Goal: Task Accomplishment & Management: Use online tool/utility

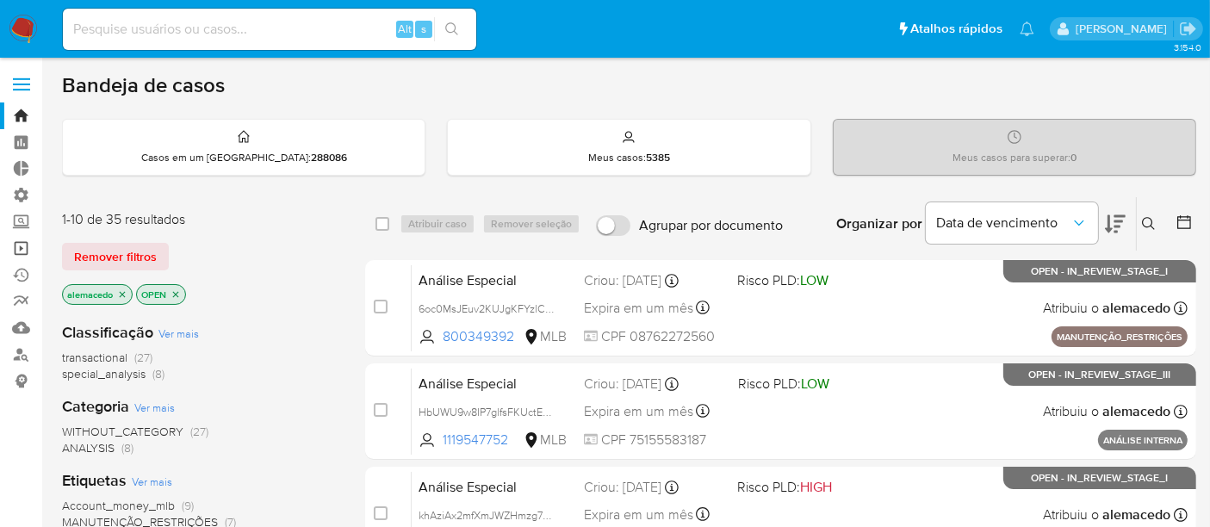
click at [19, 249] on link "Operações em massa" at bounding box center [102, 248] width 205 height 27
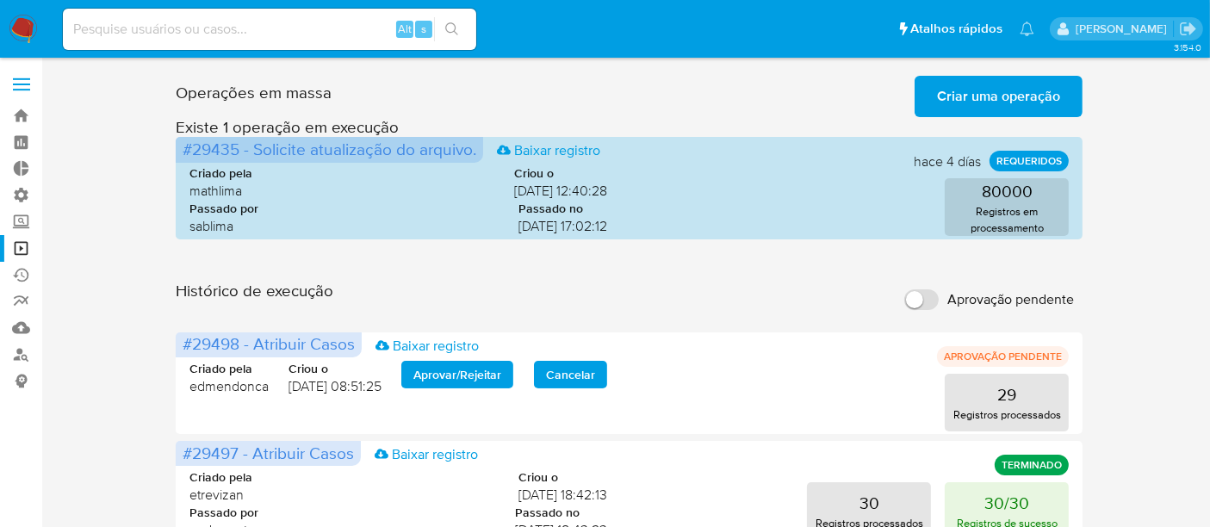
scroll to position [96, 0]
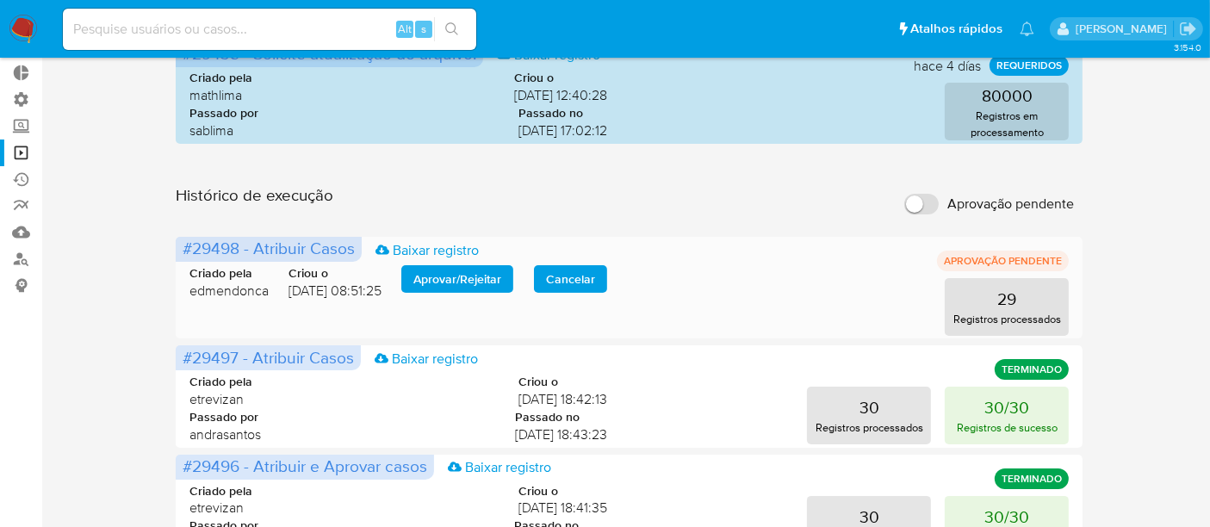
click at [452, 274] on span "Aprovar / Rejeitar" at bounding box center [457, 279] width 88 height 24
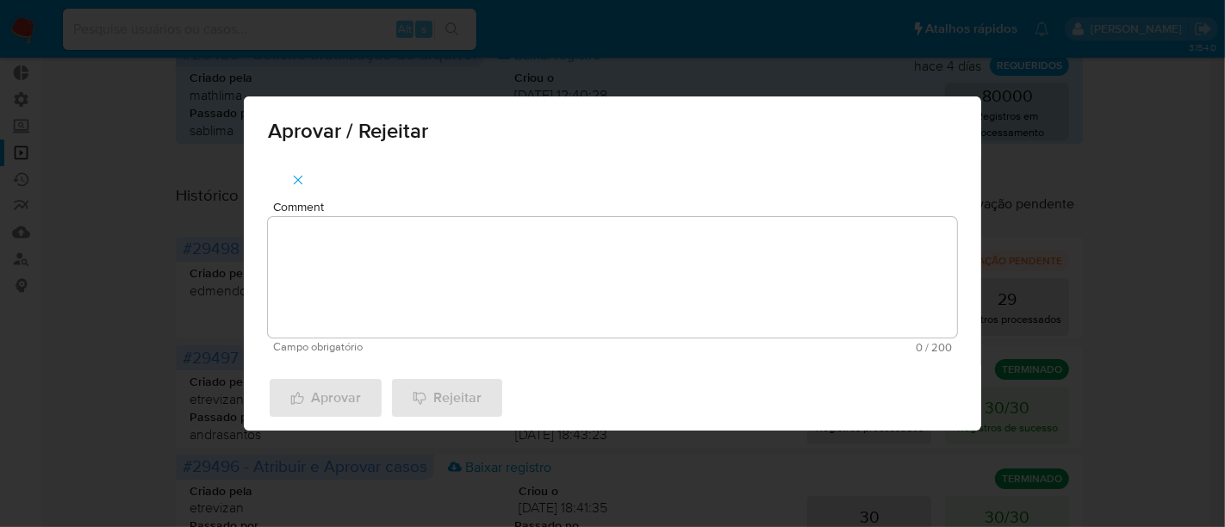
click at [413, 252] on textarea "Comment" at bounding box center [612, 277] width 689 height 121
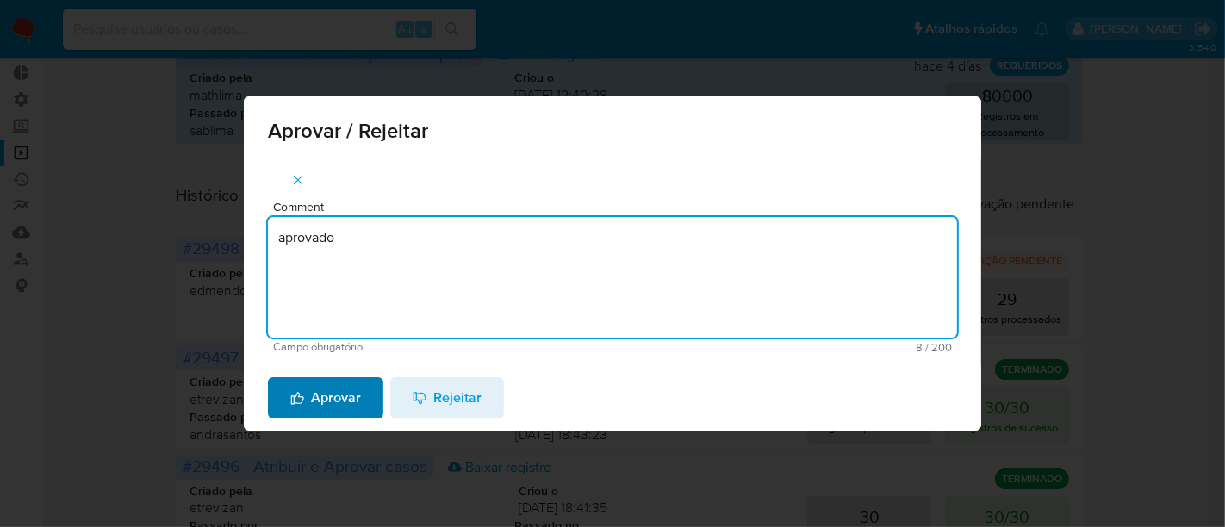
type textarea "aprovado"
click at [355, 393] on span "Aprovar" at bounding box center [325, 398] width 71 height 38
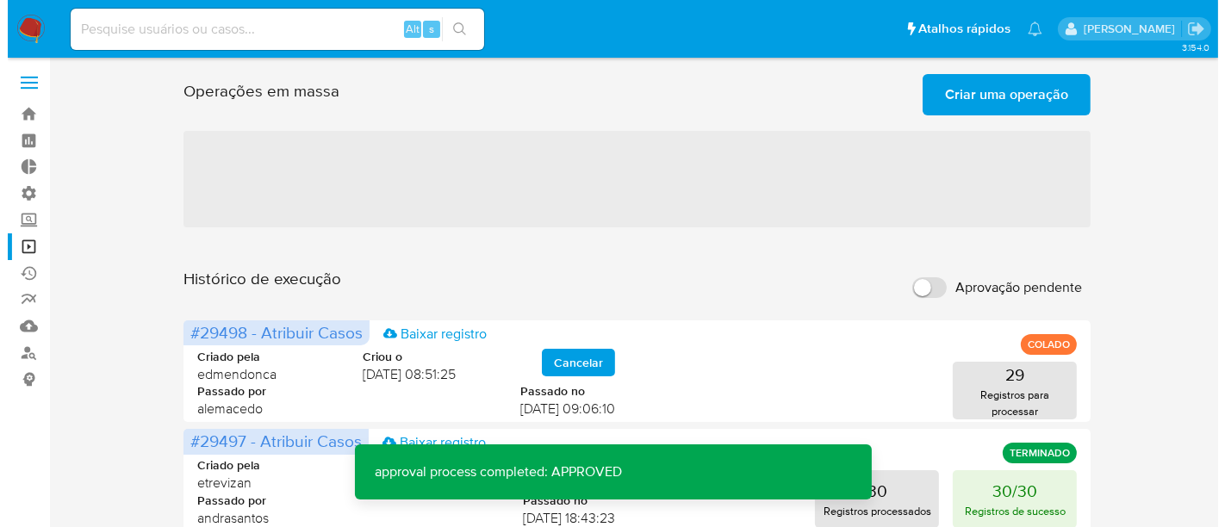
scroll to position [0, 0]
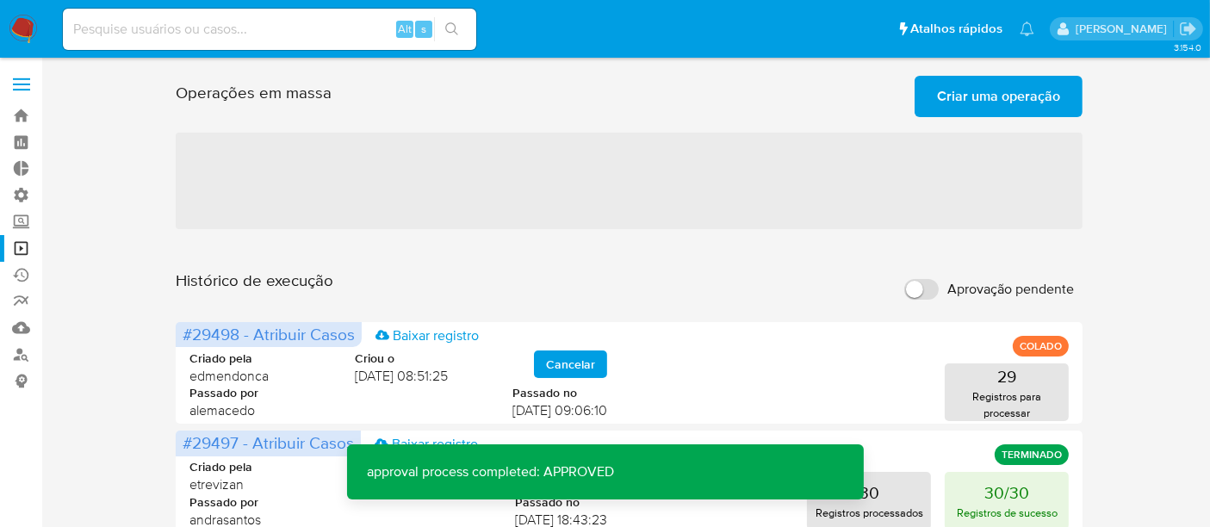
click at [994, 105] on span "Criar uma operação" at bounding box center [998, 97] width 123 height 38
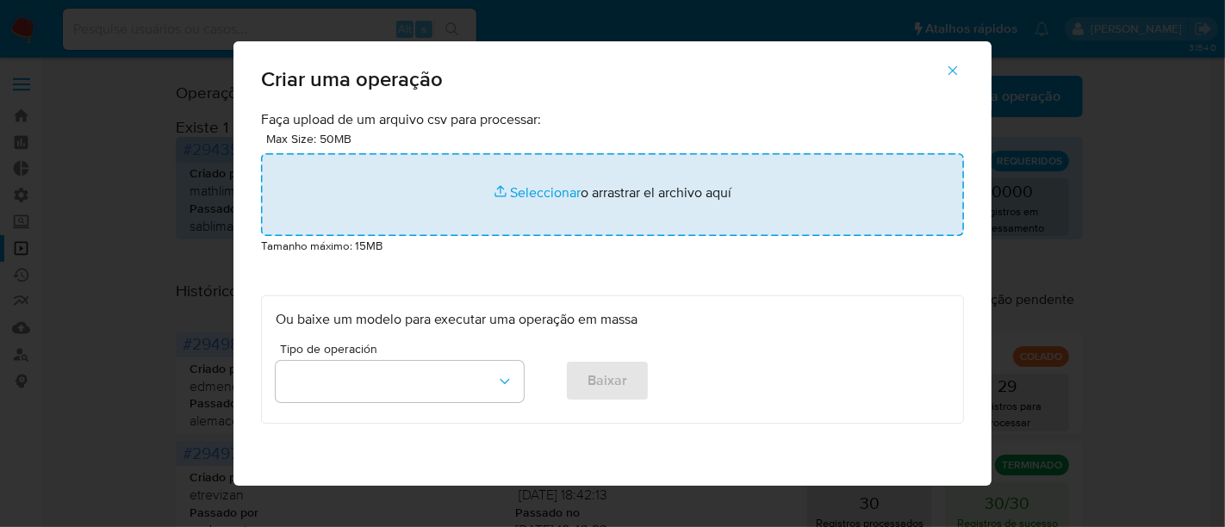
click at [561, 189] on input "file" at bounding box center [612, 194] width 703 height 83
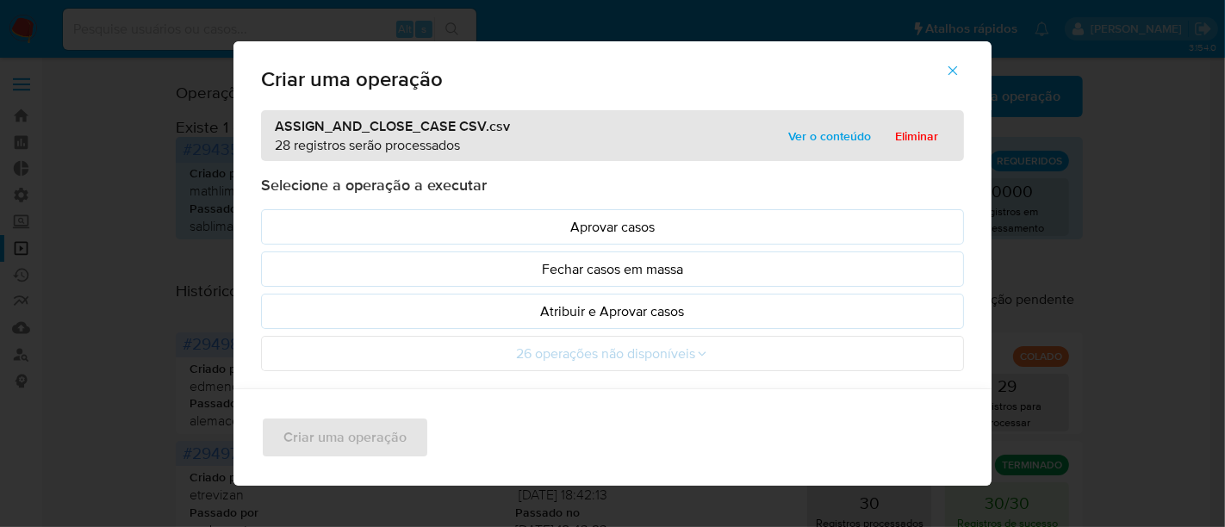
click at [843, 136] on span "Ver o conteúdo" at bounding box center [829, 136] width 83 height 24
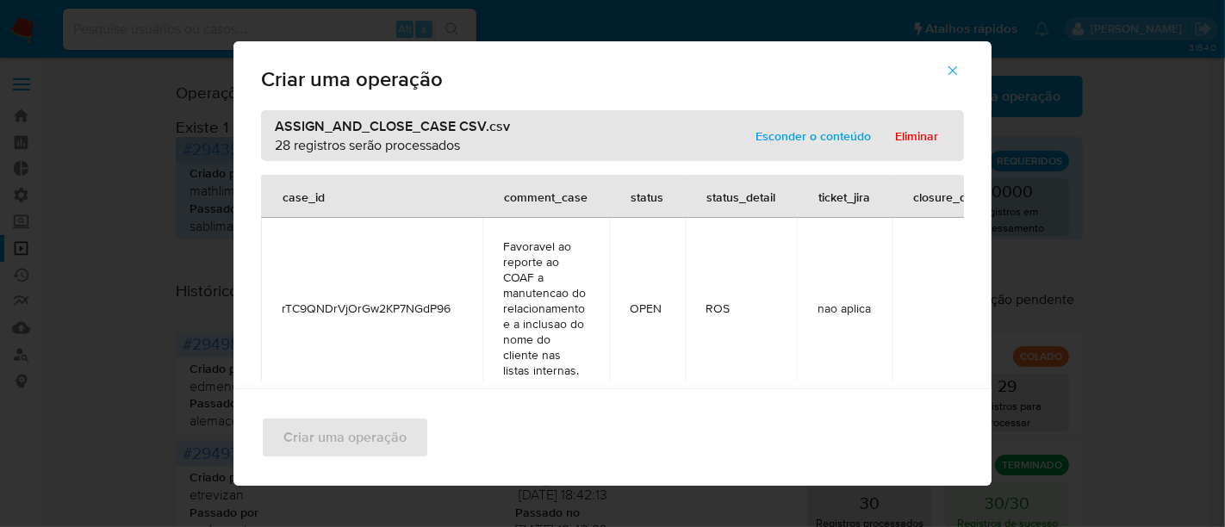
click at [843, 136] on span "Esconder o conteúdo" at bounding box center [812, 136] width 115 height 24
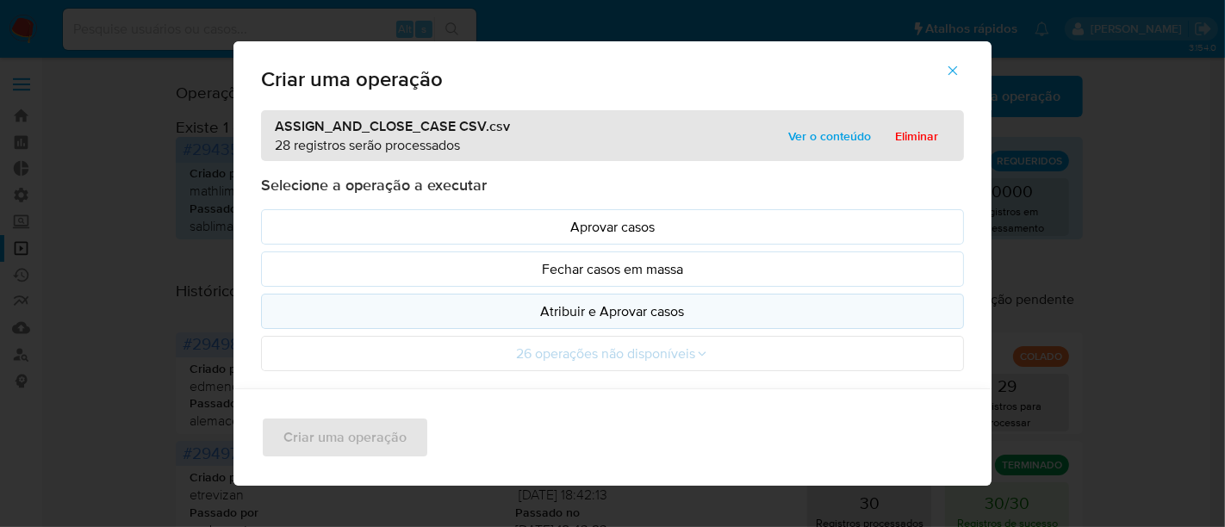
click at [590, 301] on p "Atribuir e Aprovar casos" at bounding box center [613, 311] width 674 height 20
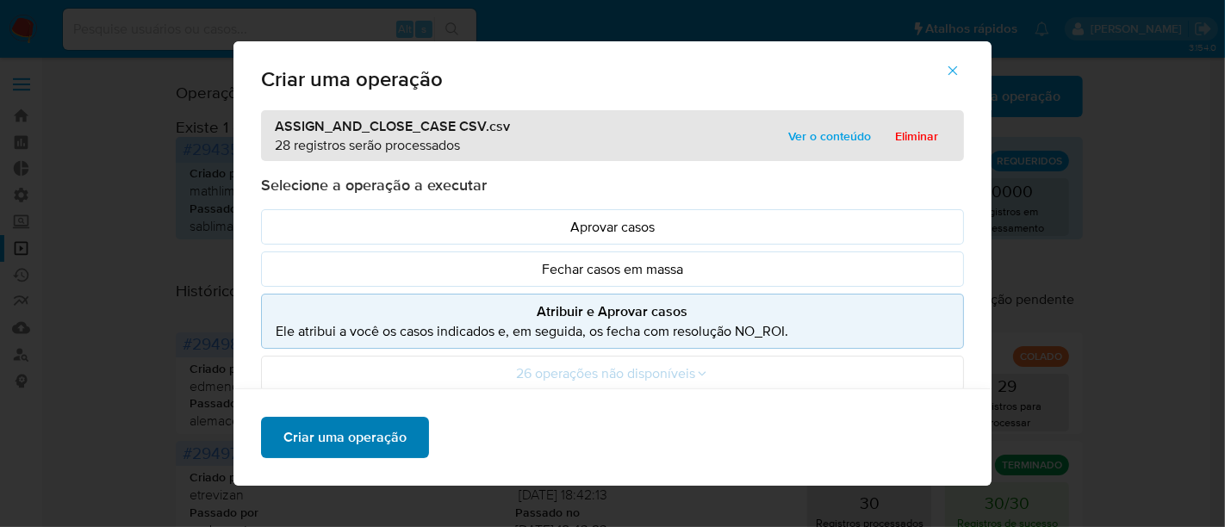
click at [357, 439] on span "Criar uma operação" at bounding box center [344, 438] width 123 height 38
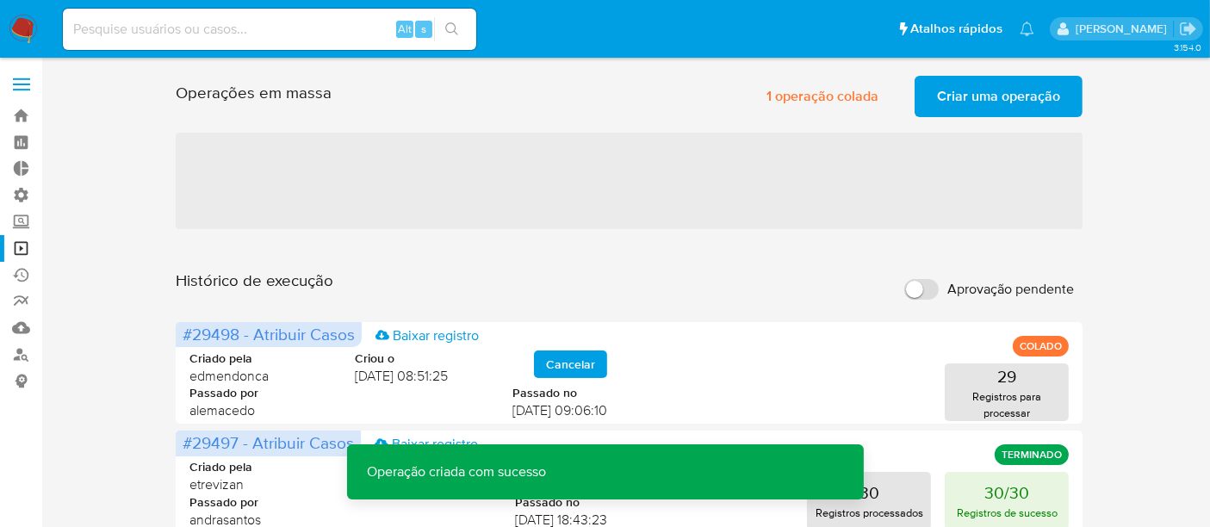
click at [980, 96] on span "Criar uma operação" at bounding box center [998, 97] width 123 height 38
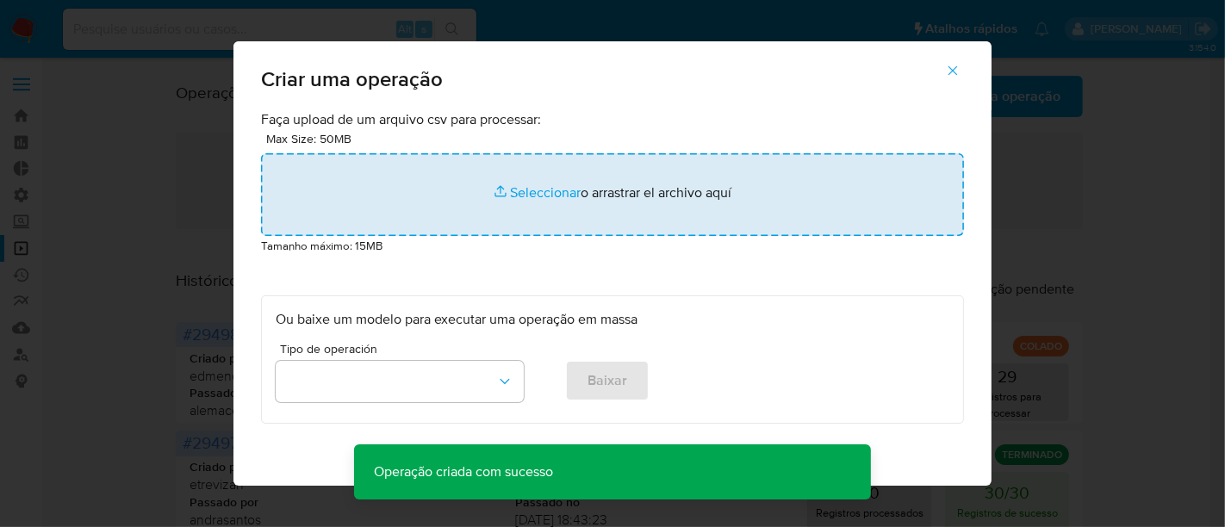
click at [513, 193] on input "file" at bounding box center [612, 194] width 703 height 83
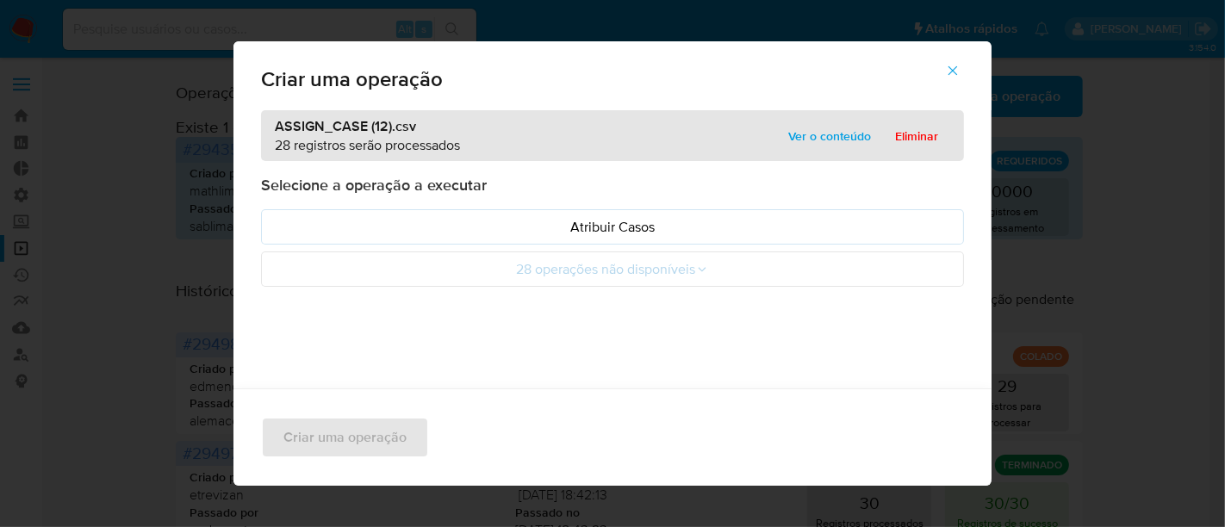
click at [824, 128] on span "Ver o conteúdo" at bounding box center [829, 136] width 83 height 24
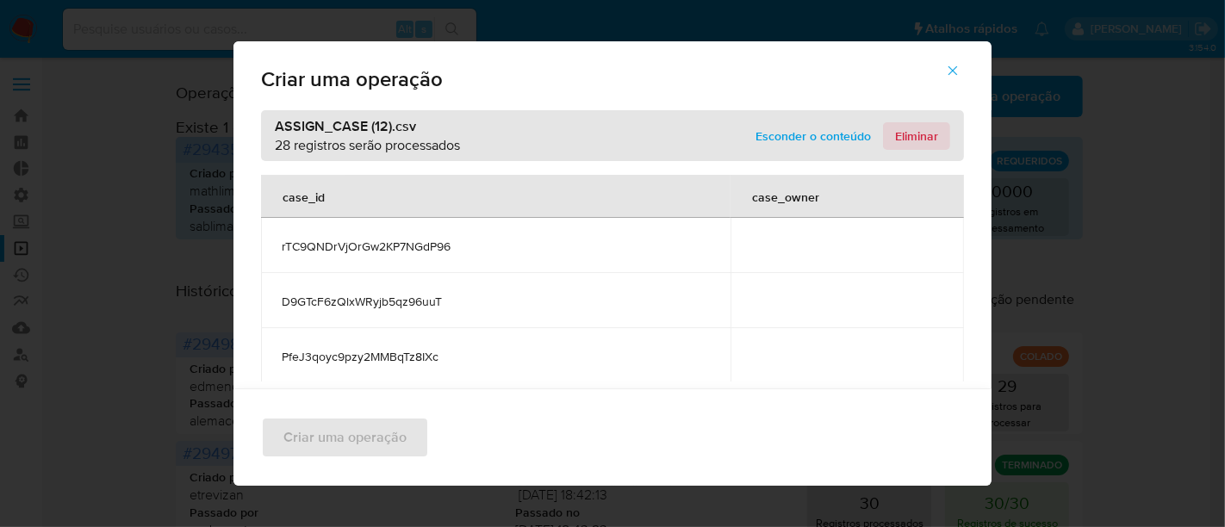
click at [916, 129] on span "Eliminar" at bounding box center [916, 136] width 43 height 24
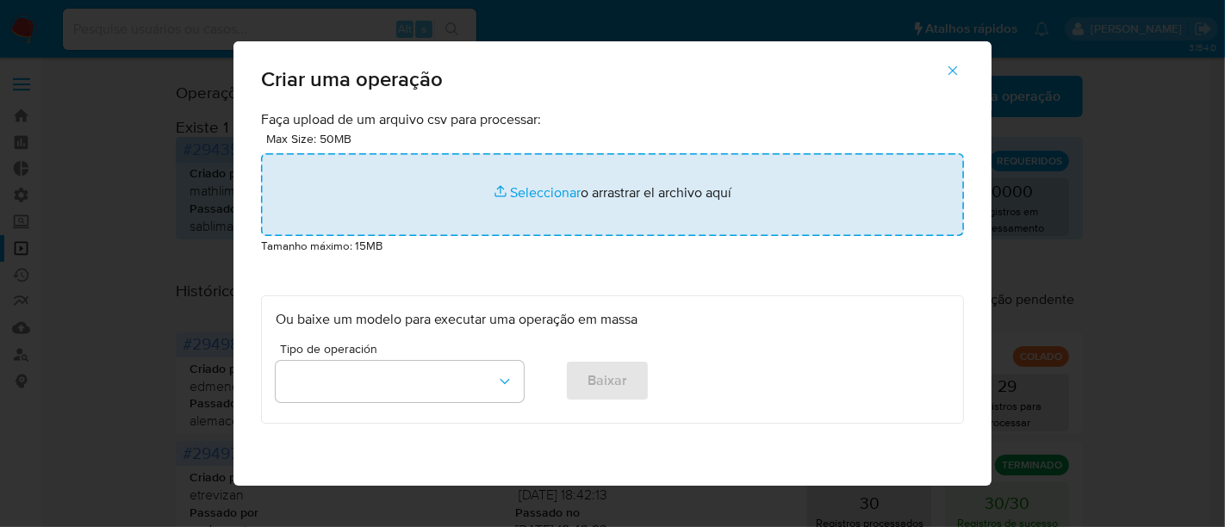
click at [528, 204] on input "file" at bounding box center [612, 194] width 703 height 83
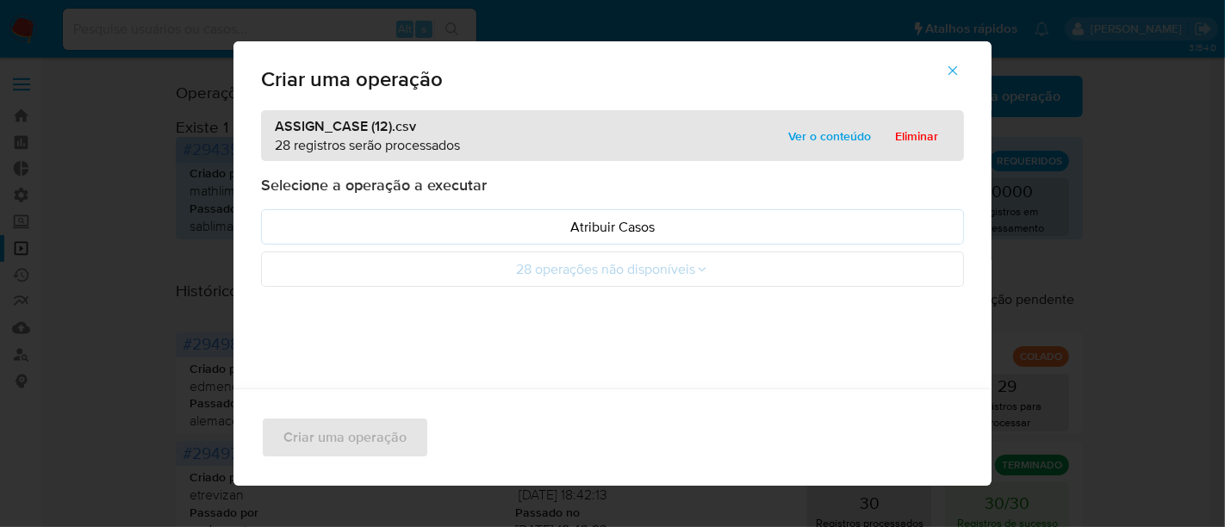
click at [822, 139] on span "Ver o conteúdo" at bounding box center [829, 136] width 83 height 24
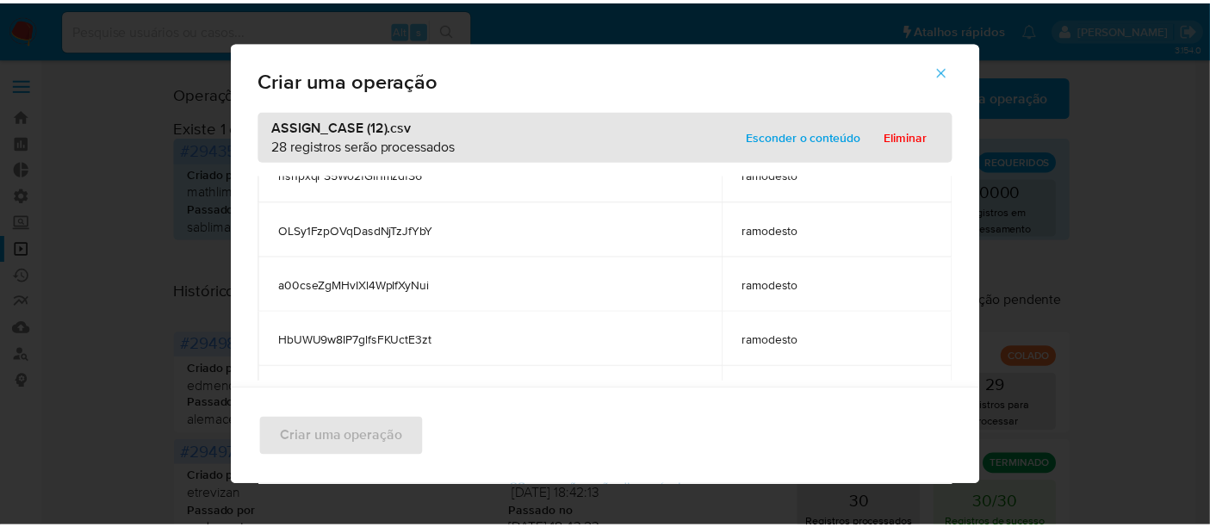
scroll to position [1379, 0]
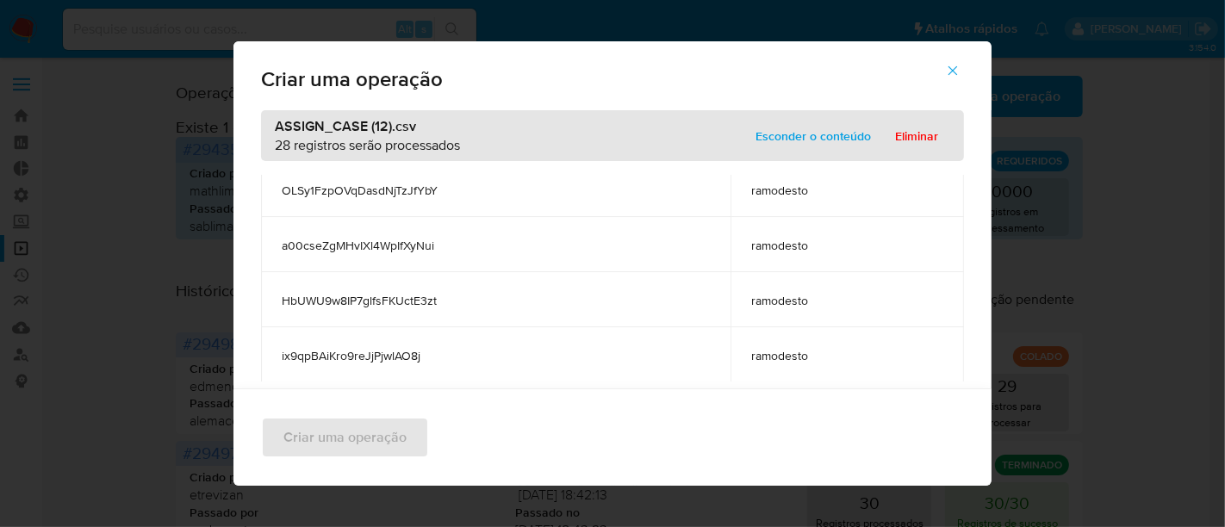
click at [828, 124] on span "Esconder o conteúdo" at bounding box center [812, 136] width 115 height 24
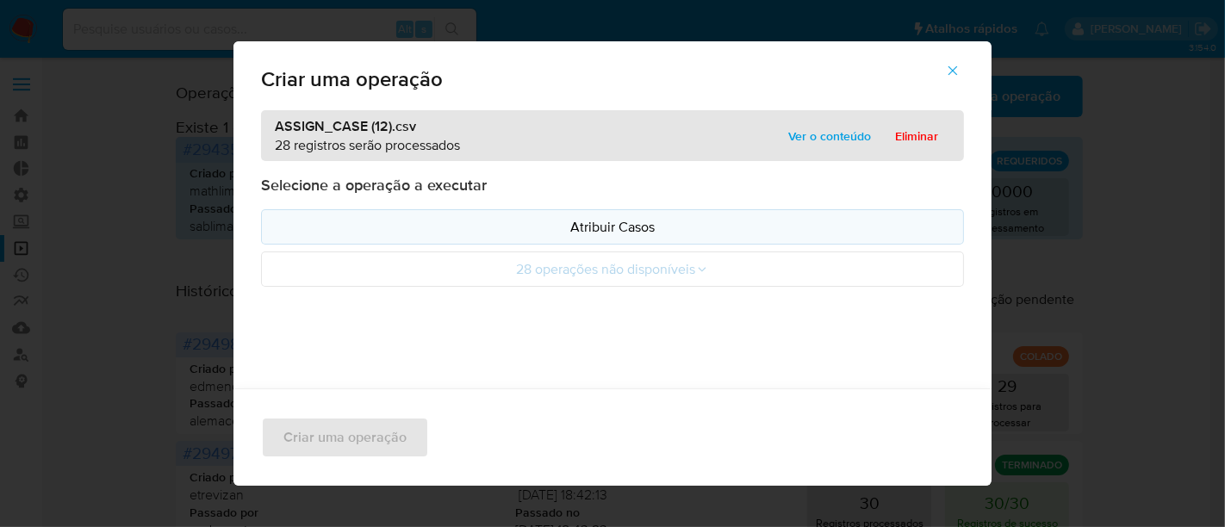
click at [622, 219] on p "Atribuir Casos" at bounding box center [613, 227] width 674 height 20
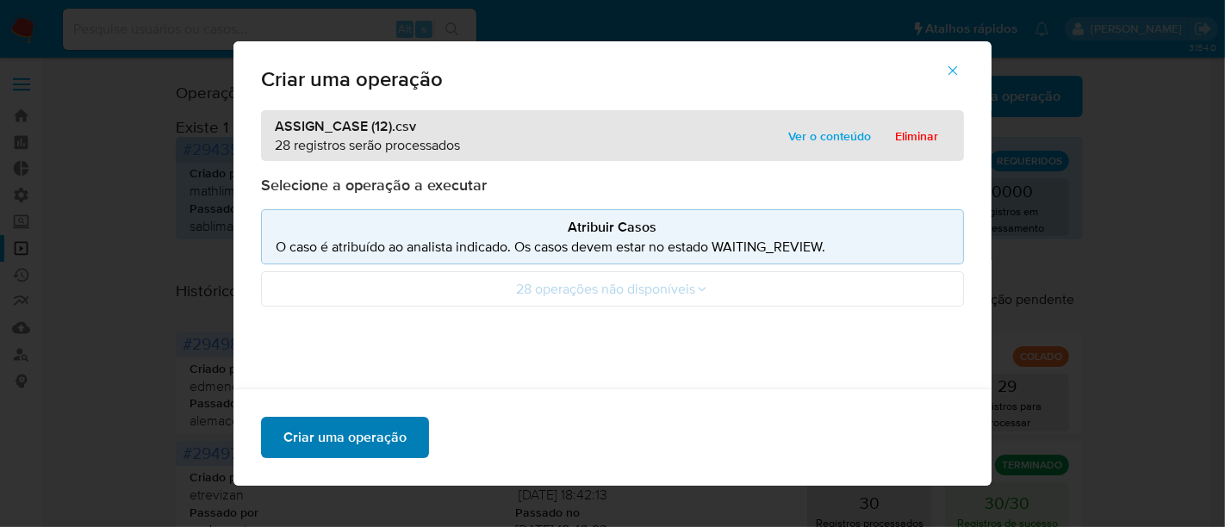
click at [332, 422] on span "Criar uma operação" at bounding box center [344, 438] width 123 height 38
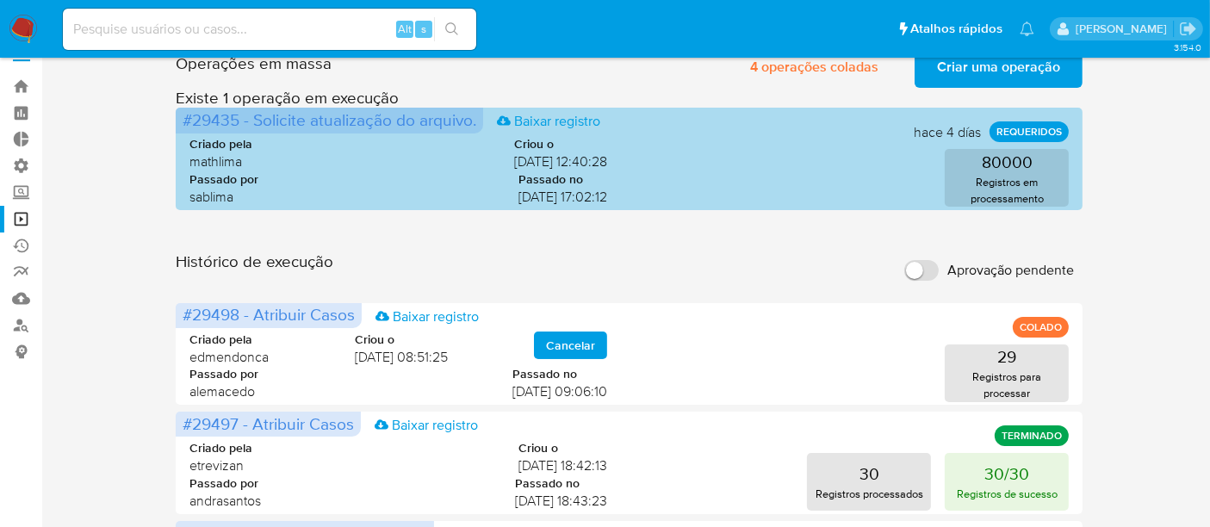
scroll to position [0, 0]
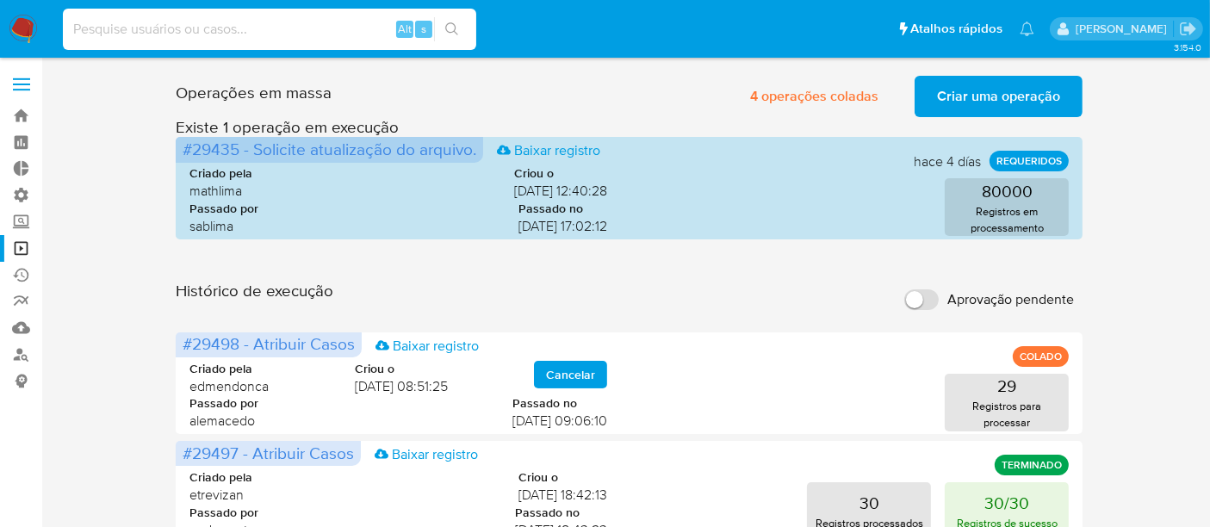
click at [95, 29] on input at bounding box center [269, 29] width 413 height 22
click at [17, 114] on link "Bandeja" at bounding box center [102, 115] width 205 height 27
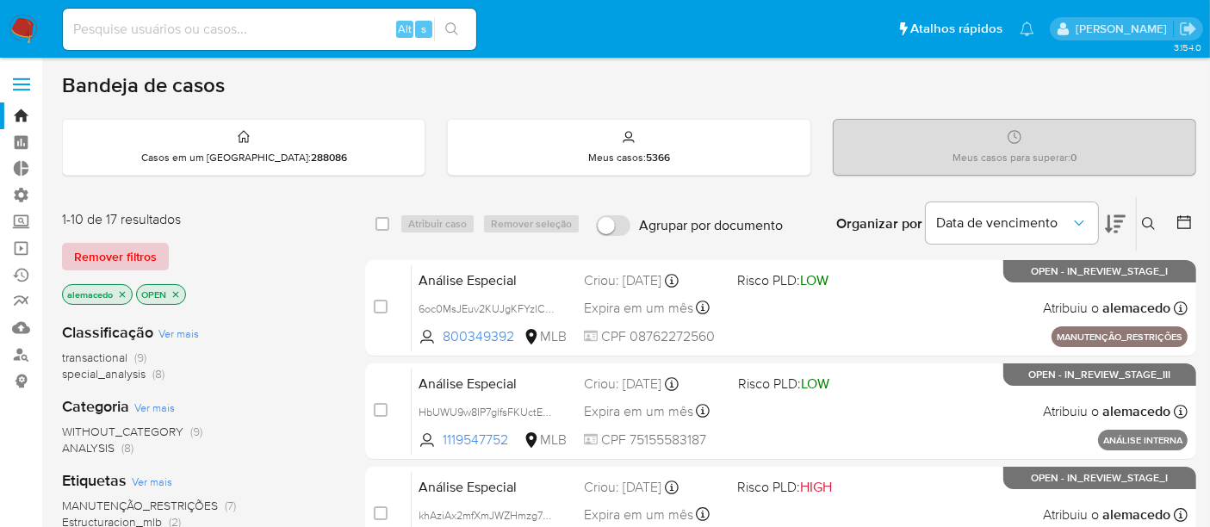
click at [150, 251] on span "Remover filtros" at bounding box center [115, 257] width 83 height 24
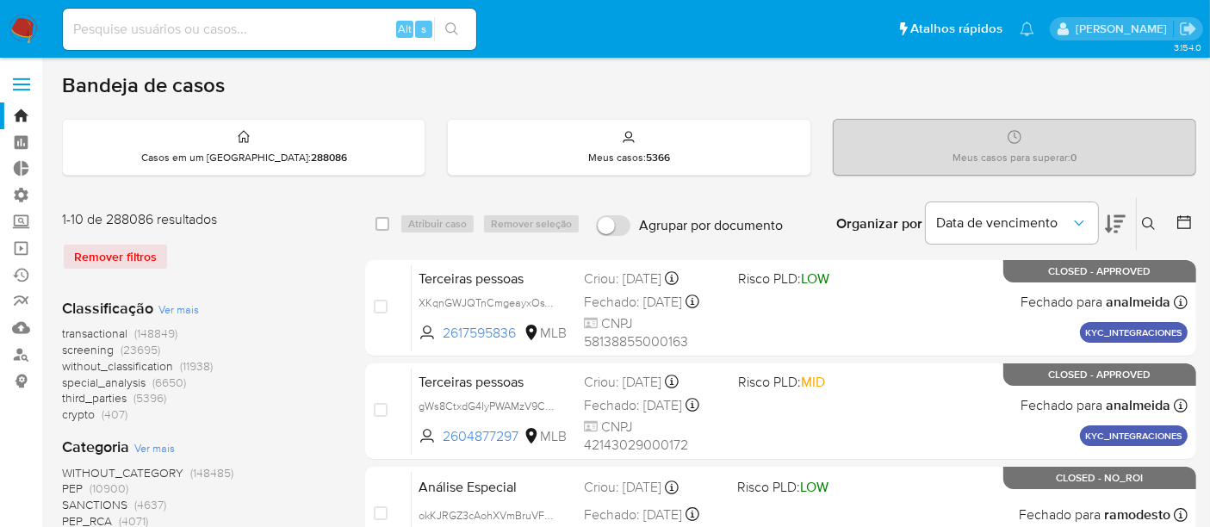
click at [1157, 218] on button at bounding box center [1151, 224] width 28 height 21
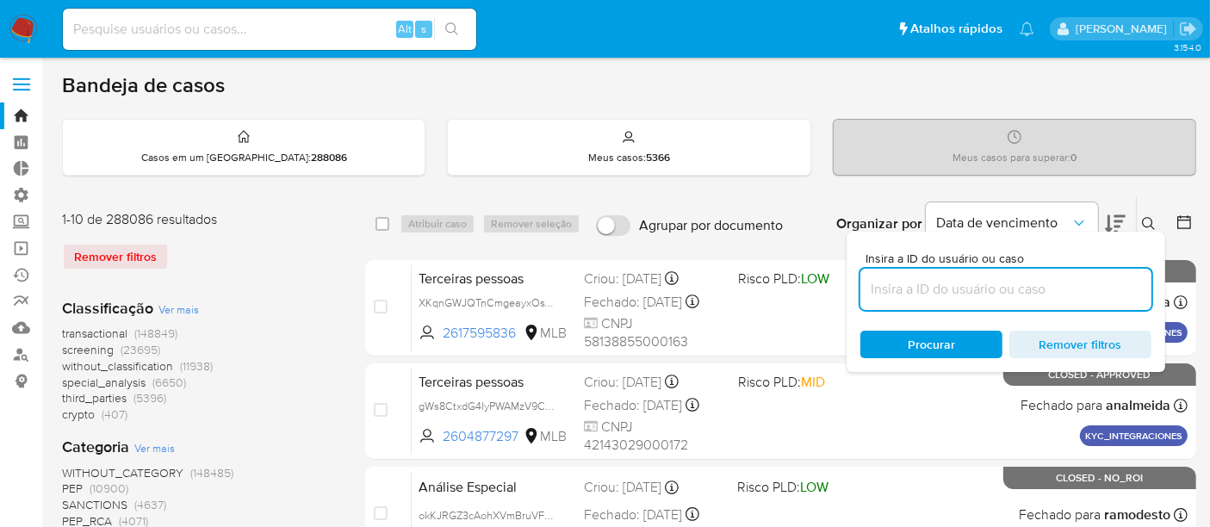
click at [932, 282] on input at bounding box center [1005, 289] width 291 height 22
type input "18445208"
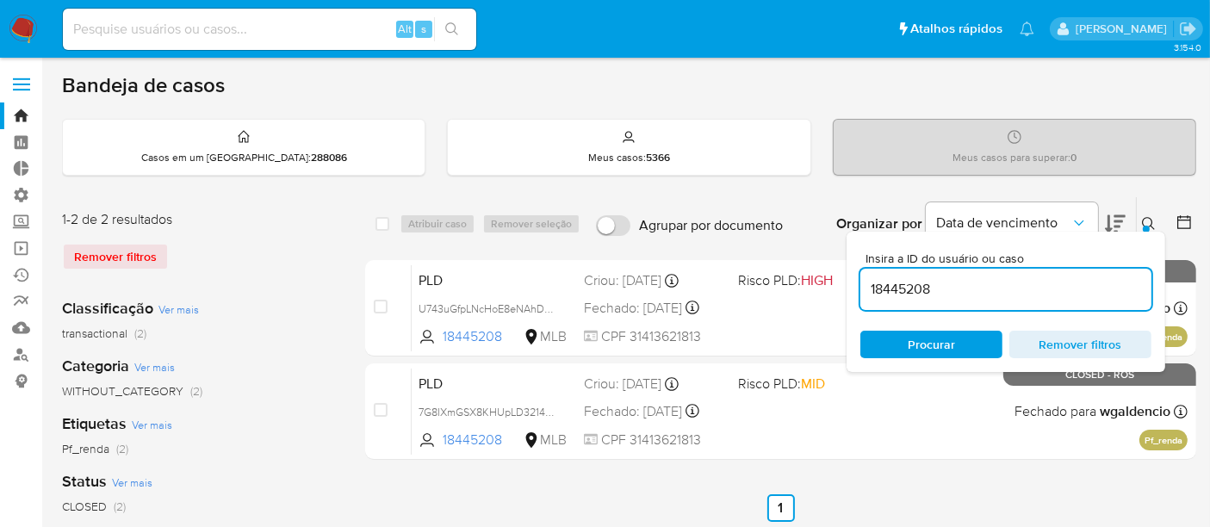
click at [1159, 220] on button at bounding box center [1151, 224] width 28 height 21
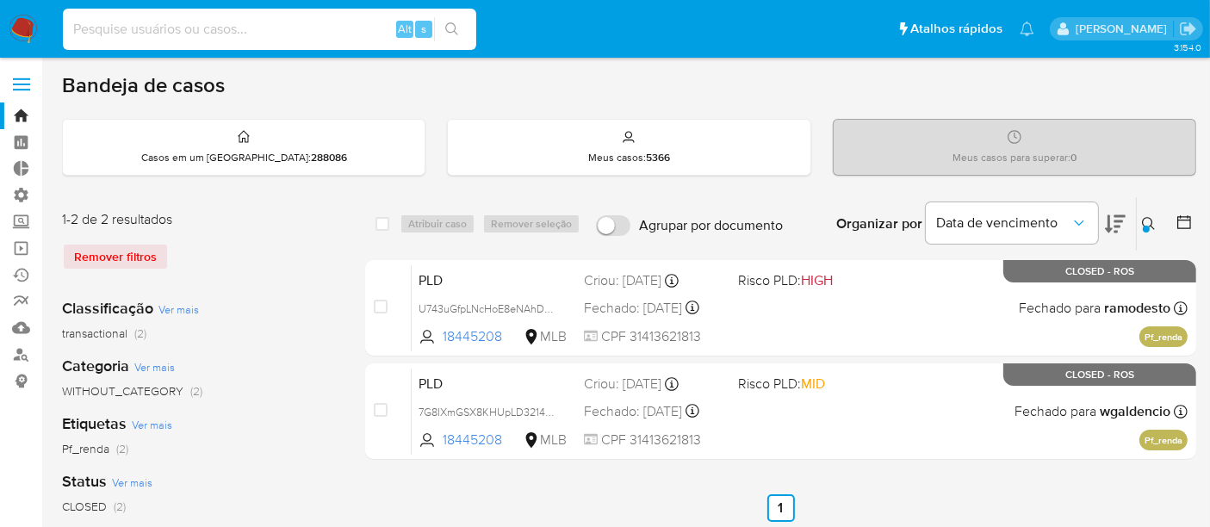
click at [147, 38] on input at bounding box center [269, 29] width 413 height 22
paste input "18445208"
type input "18445208"
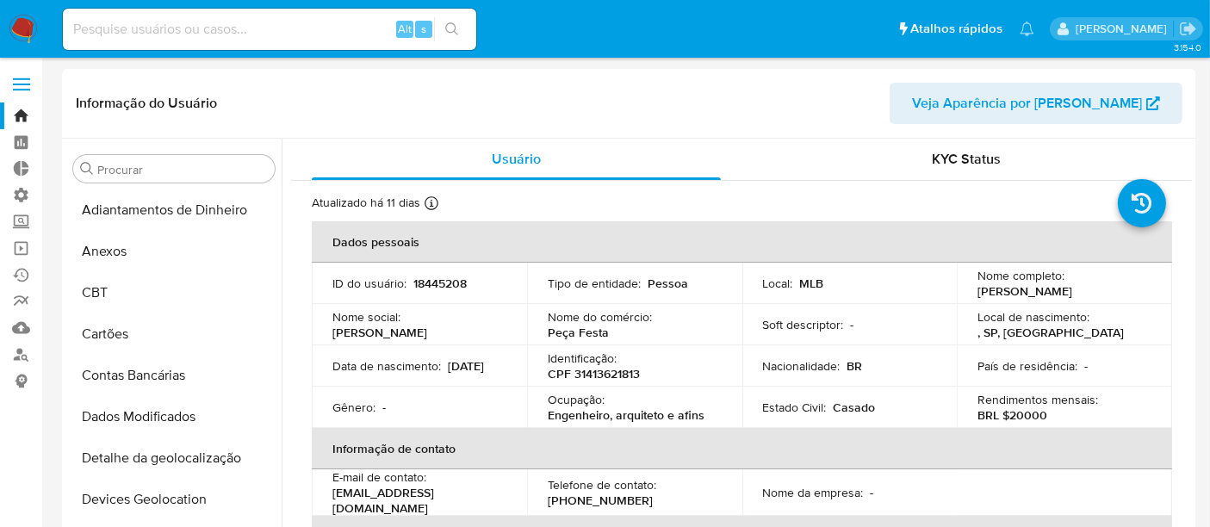
select select "10"
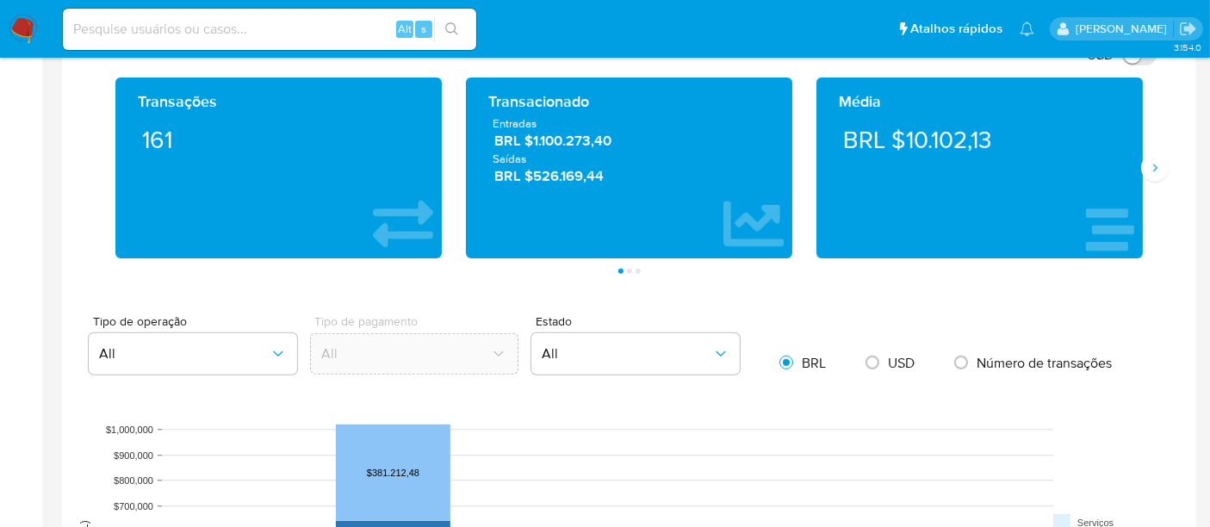
scroll to position [861, 0]
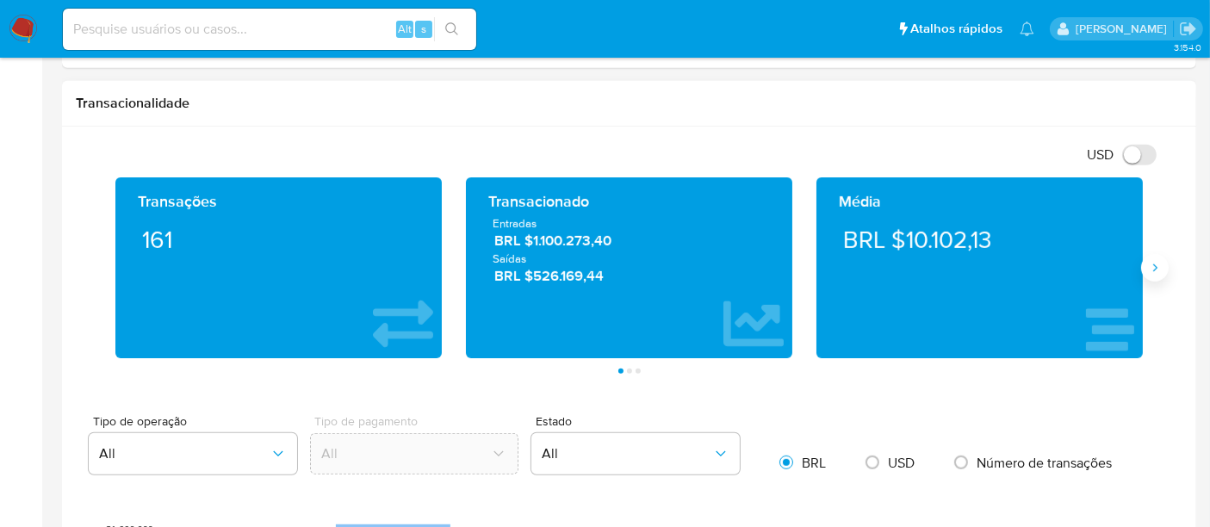
click at [1148, 262] on icon "Siguiente" at bounding box center [1155, 268] width 14 height 14
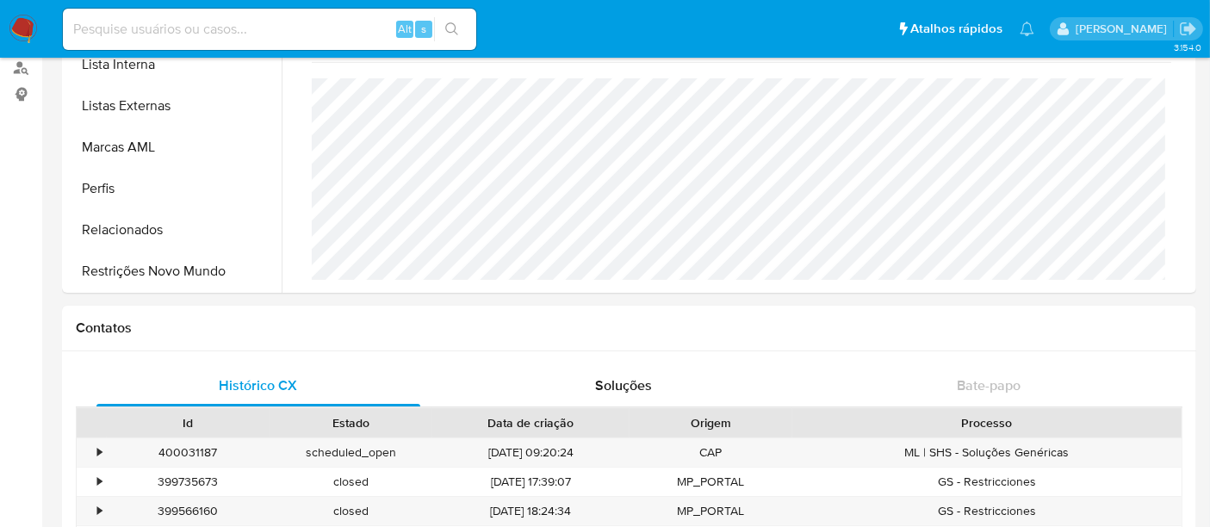
scroll to position [96, 0]
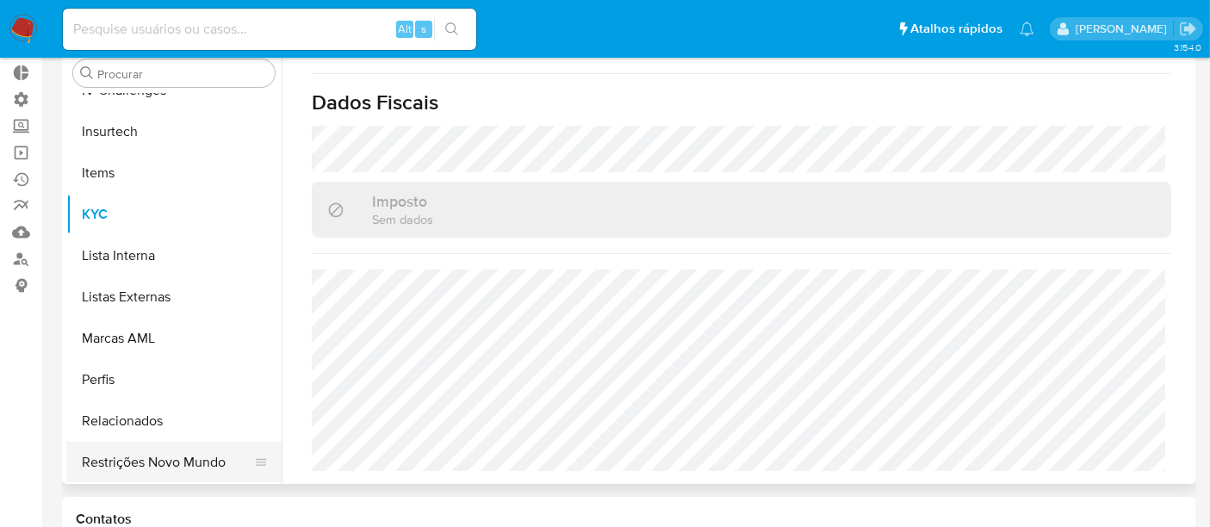
click at [169, 465] on button "Restrições Novo Mundo" at bounding box center [167, 462] width 202 height 41
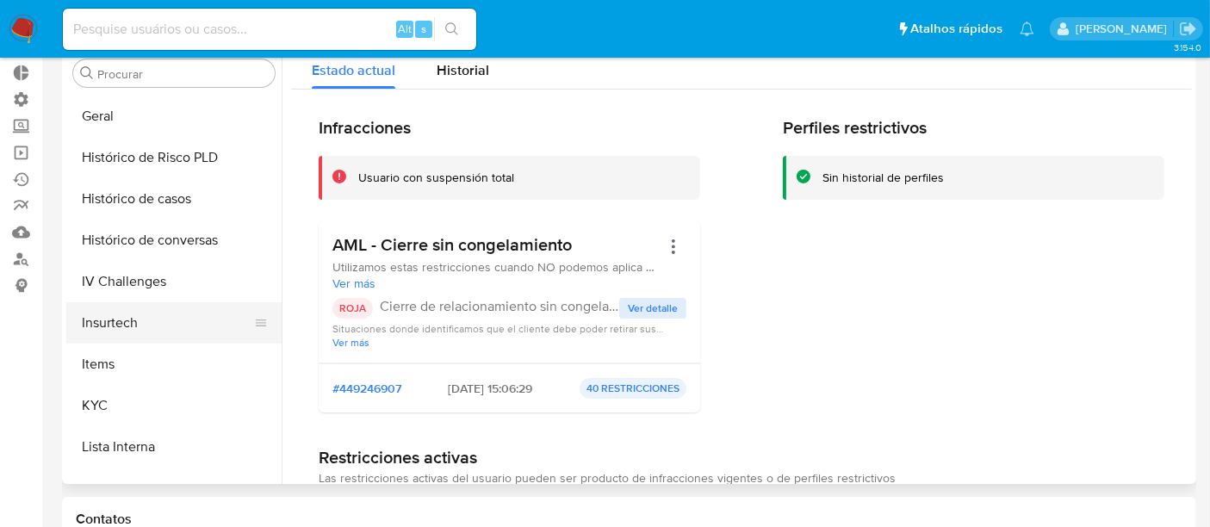
scroll to position [481, 0]
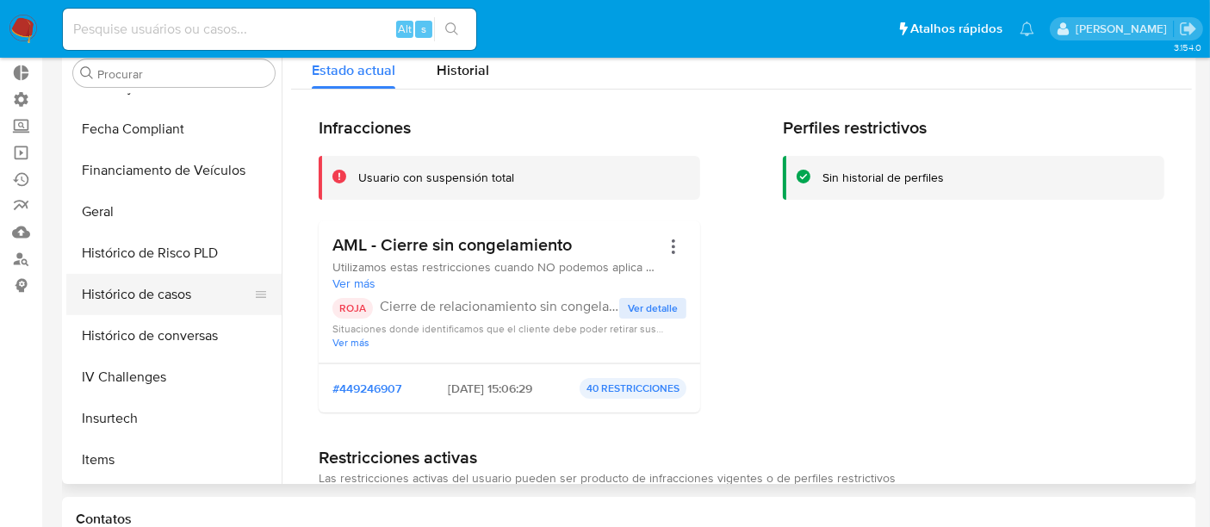
click at [145, 298] on button "Histórico de casos" at bounding box center [167, 294] width 202 height 41
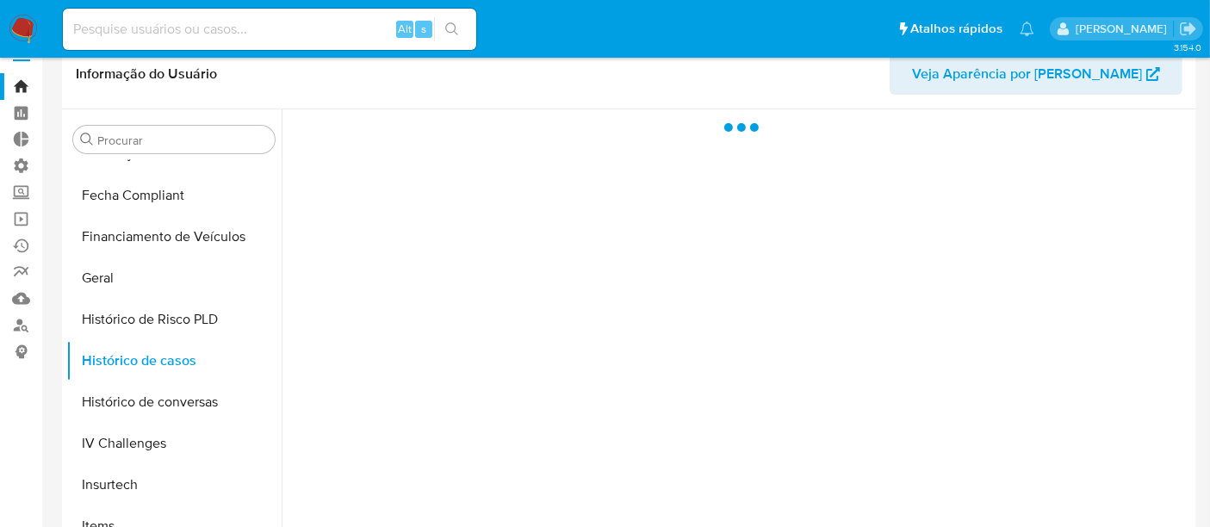
scroll to position [0, 0]
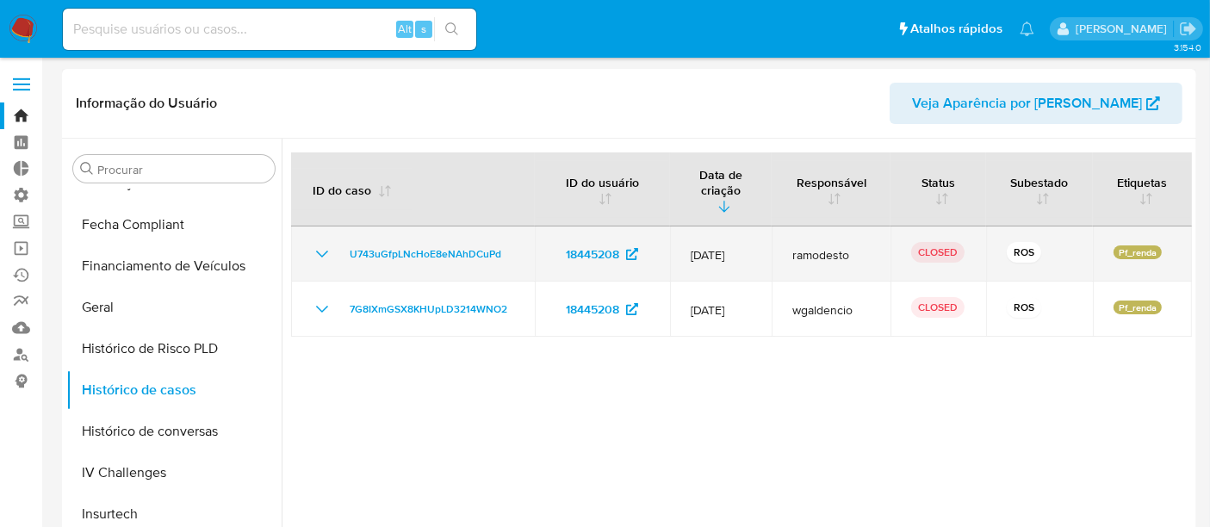
click at [312, 244] on icon "Mostrar/Ocultar" at bounding box center [322, 254] width 21 height 21
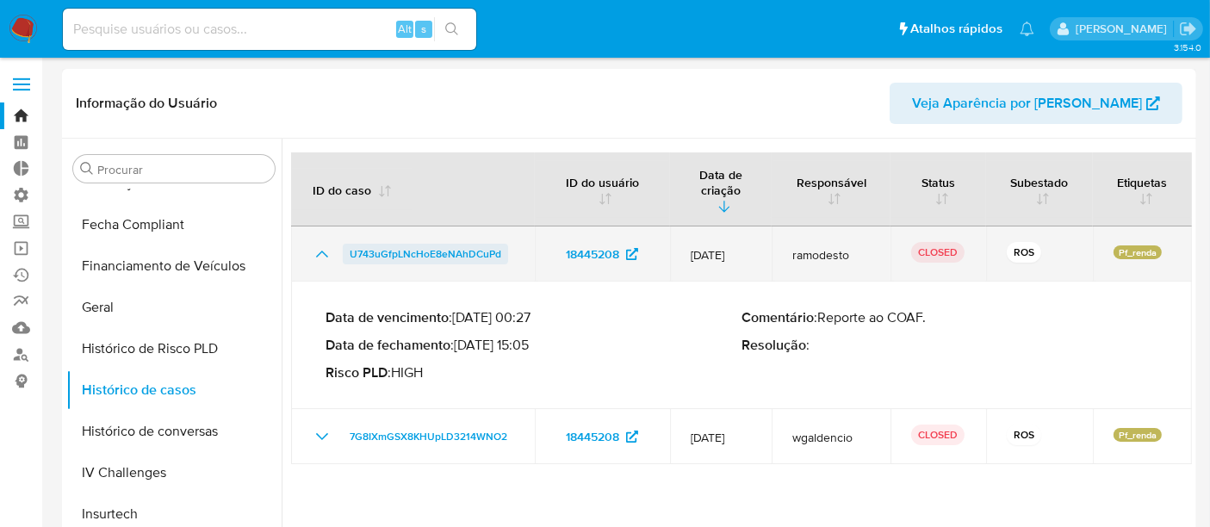
click at [425, 244] on span "U743uGfpLNcHoE8eNAhDCuPd" at bounding box center [426, 254] width 152 height 21
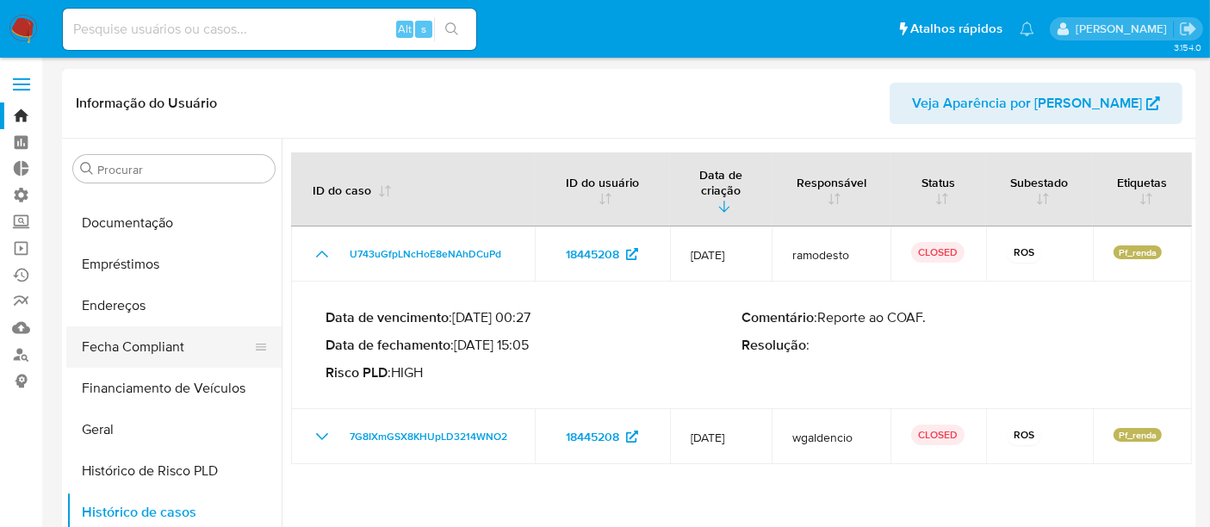
scroll to position [290, 0]
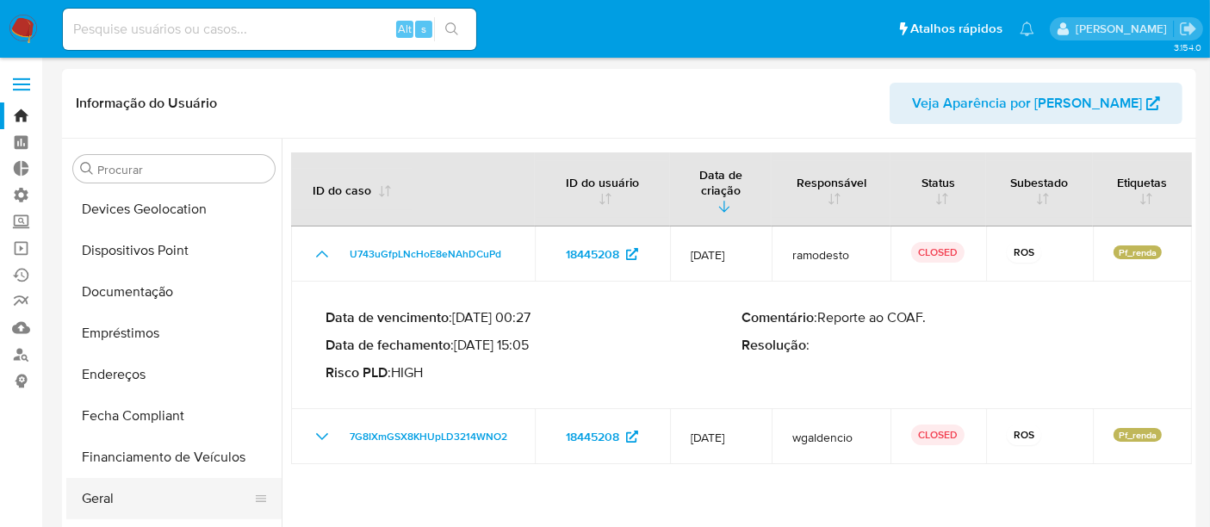
click at [104, 512] on button "Geral" at bounding box center [167, 498] width 202 height 41
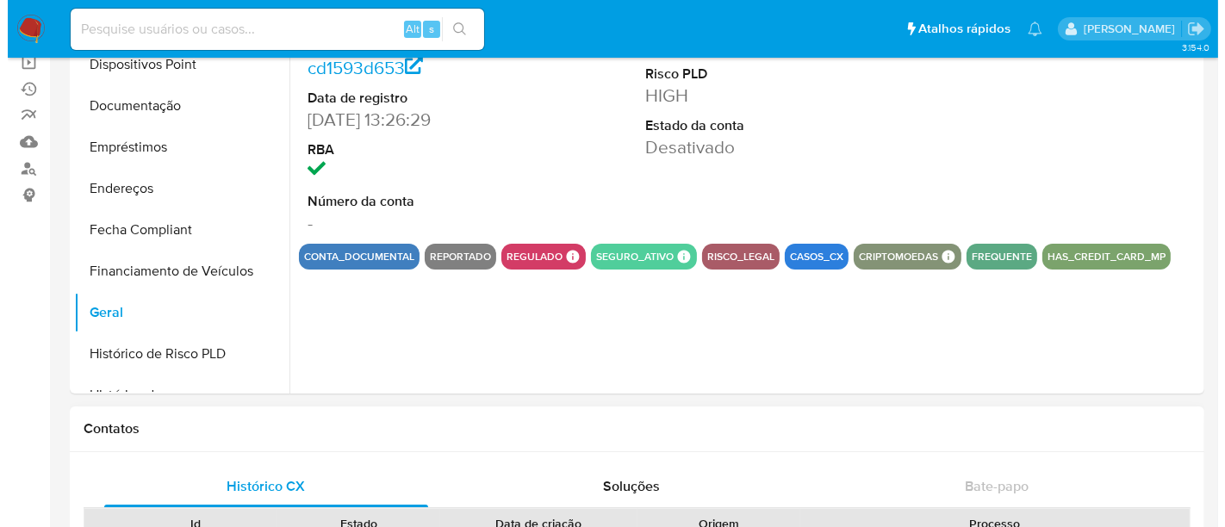
scroll to position [191, 0]
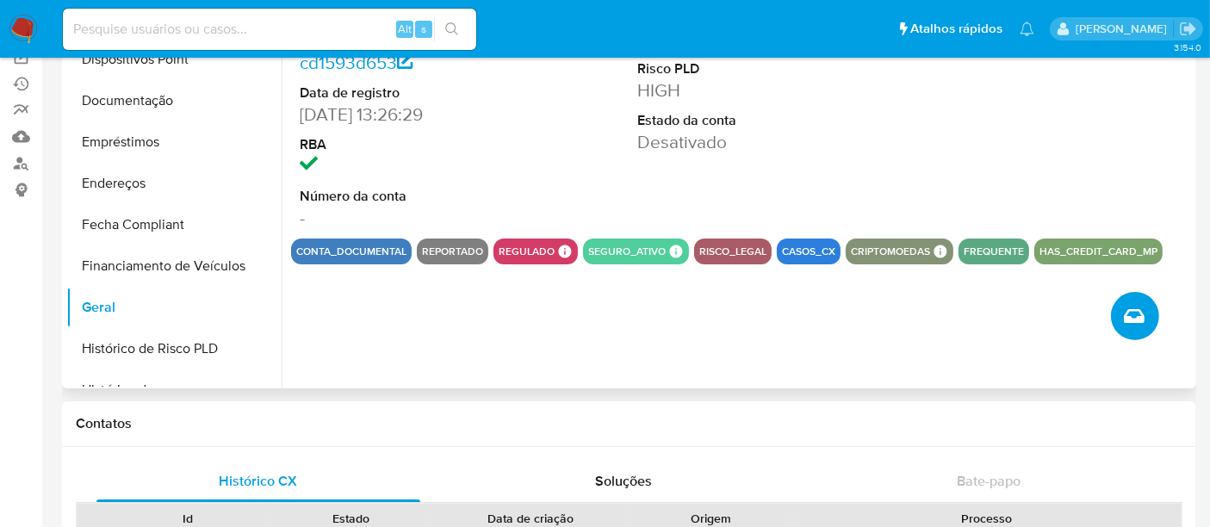
click at [1139, 323] on icon "Criar caso manual" at bounding box center [1134, 316] width 21 height 21
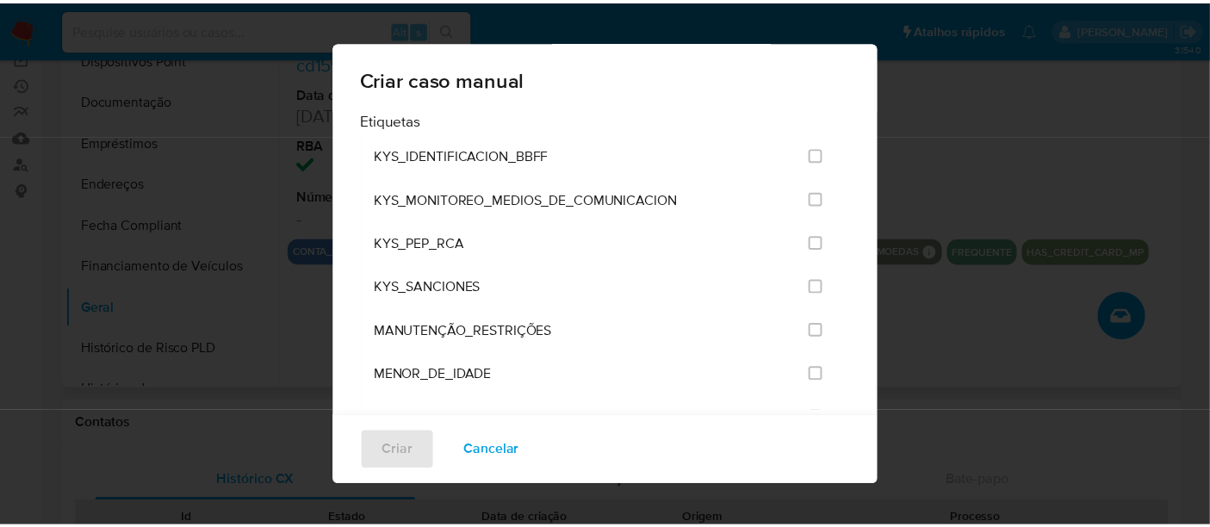
scroll to position [2009, 0]
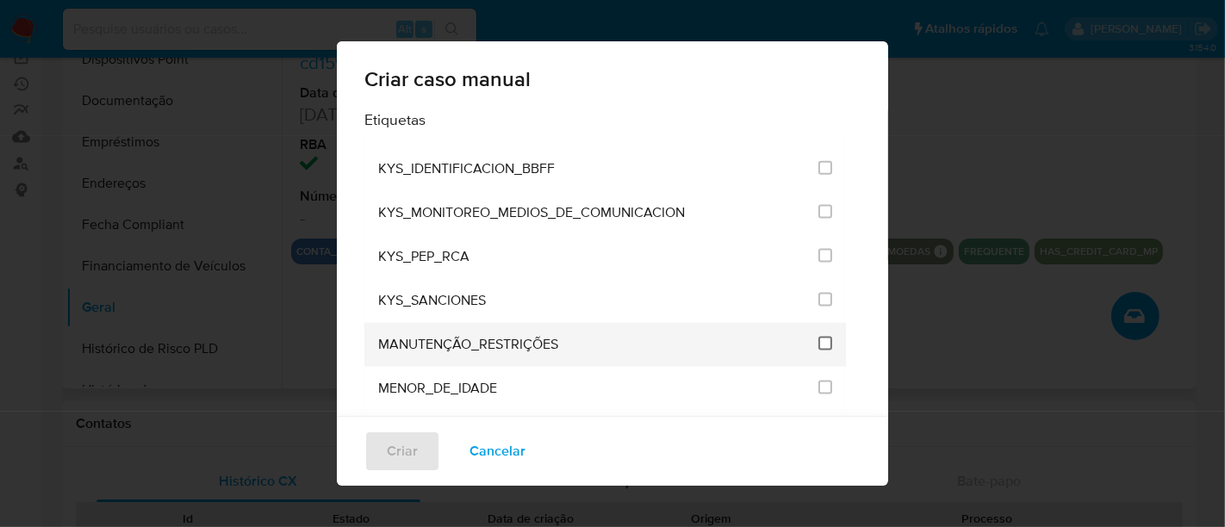
click at [818, 337] on input "2407" at bounding box center [825, 344] width 14 height 14
checkbox input "true"
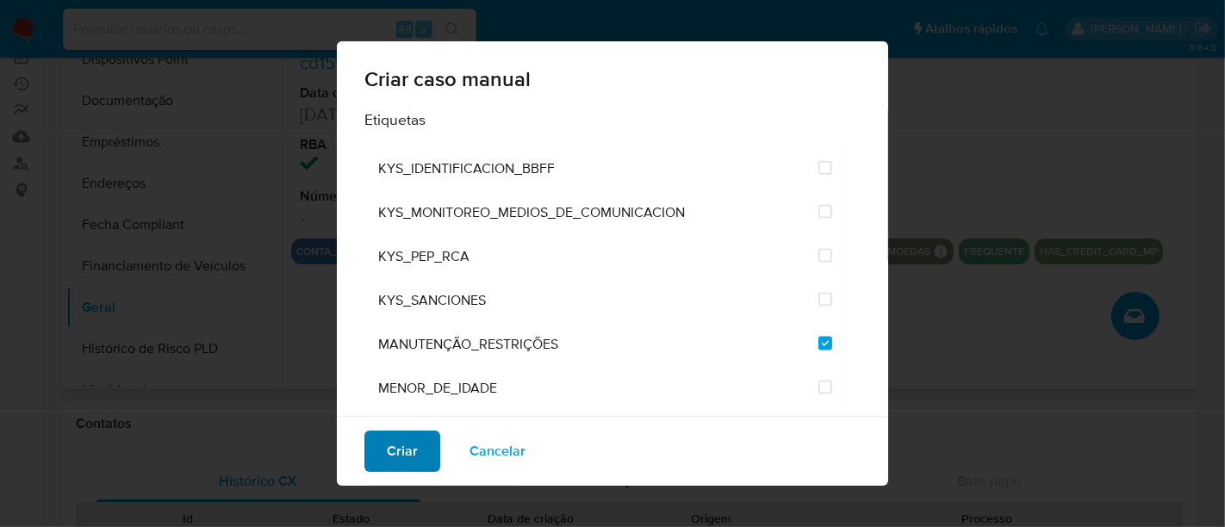
click at [411, 449] on span "Criar" at bounding box center [402, 451] width 31 height 38
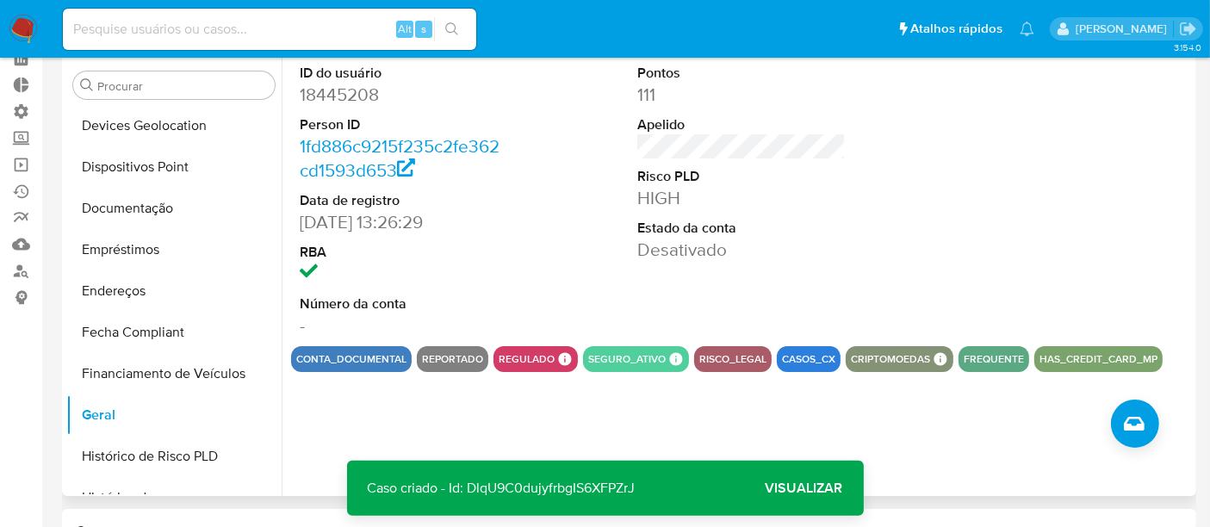
scroll to position [0, 0]
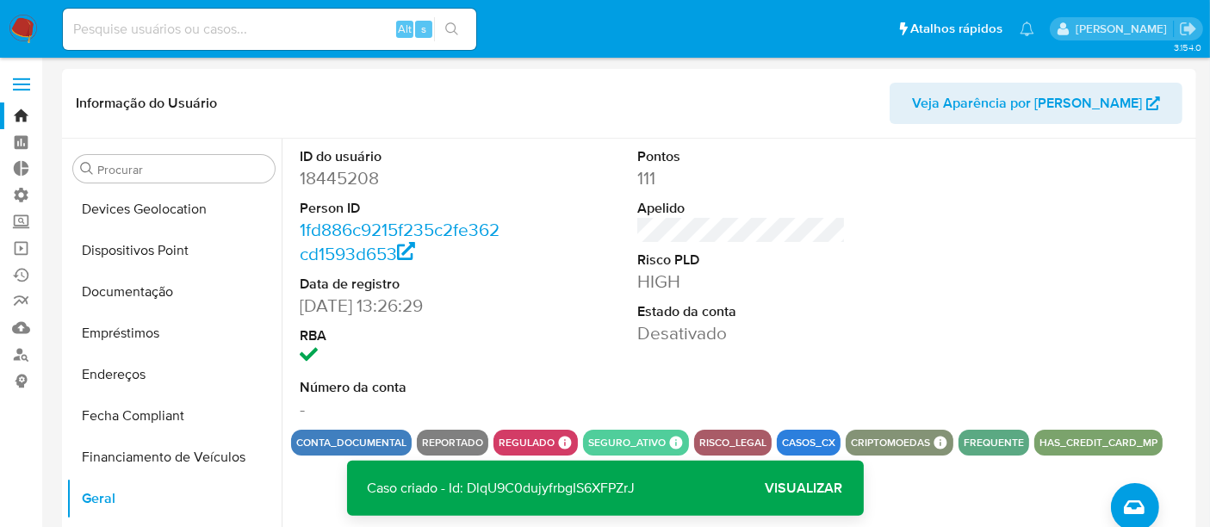
click at [208, 33] on input at bounding box center [269, 29] width 413 height 22
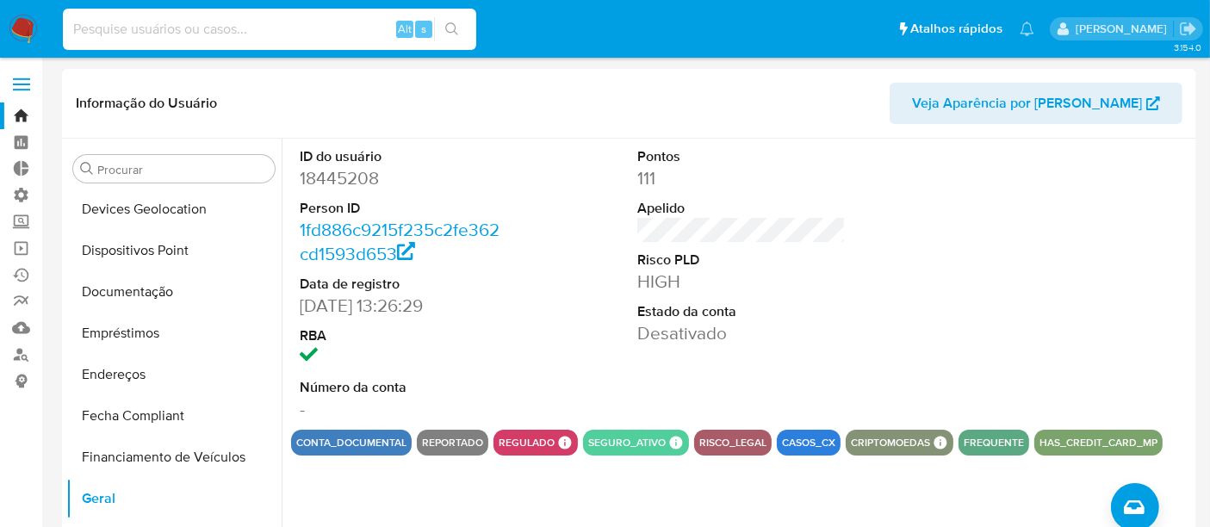
paste input "1416094966"
type input "1416094966"
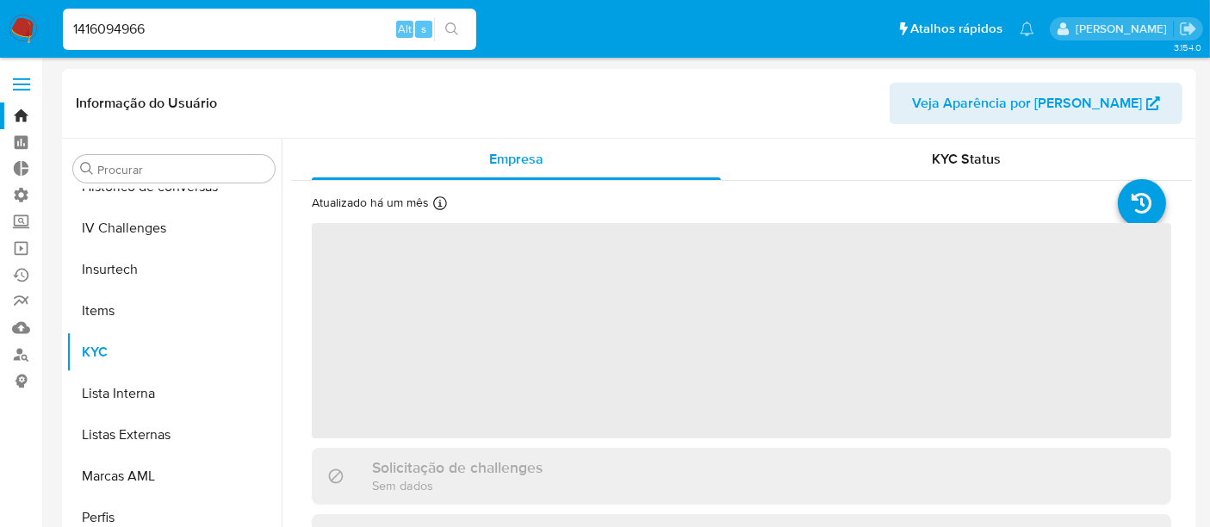
scroll to position [768, 0]
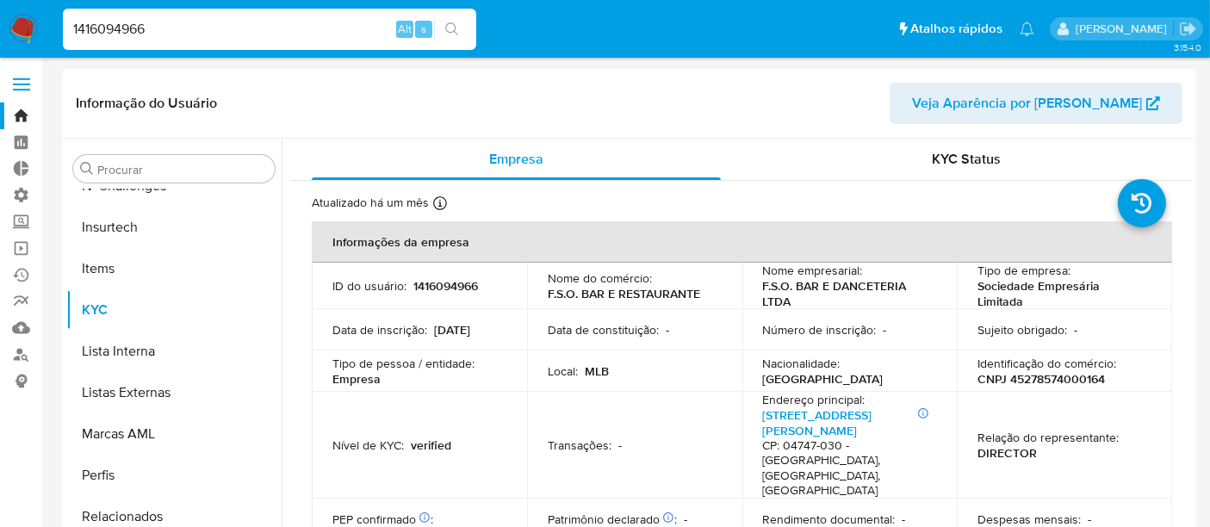
select select "10"
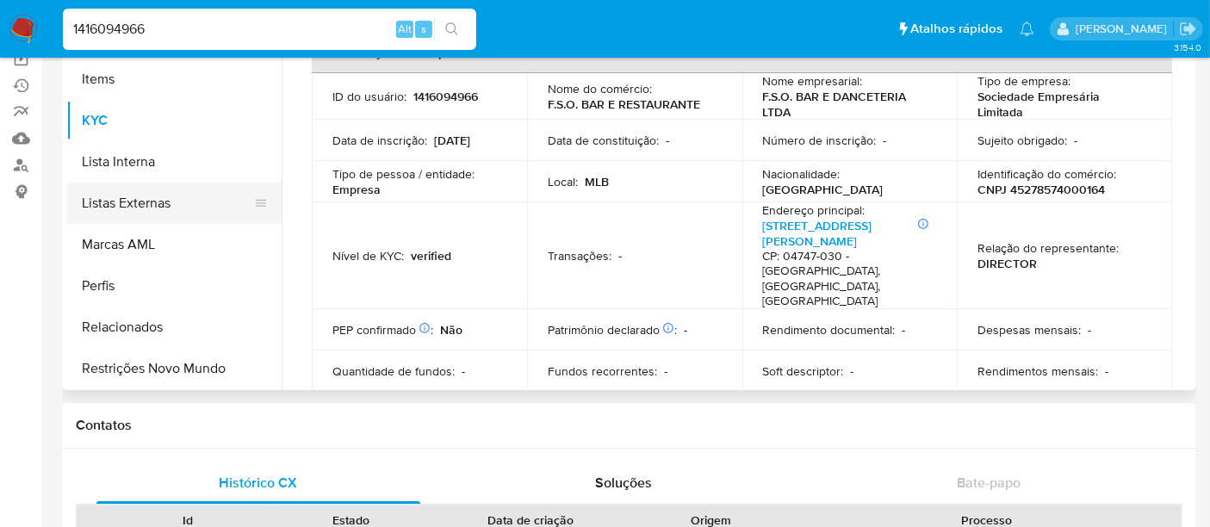
scroll to position [191, 0]
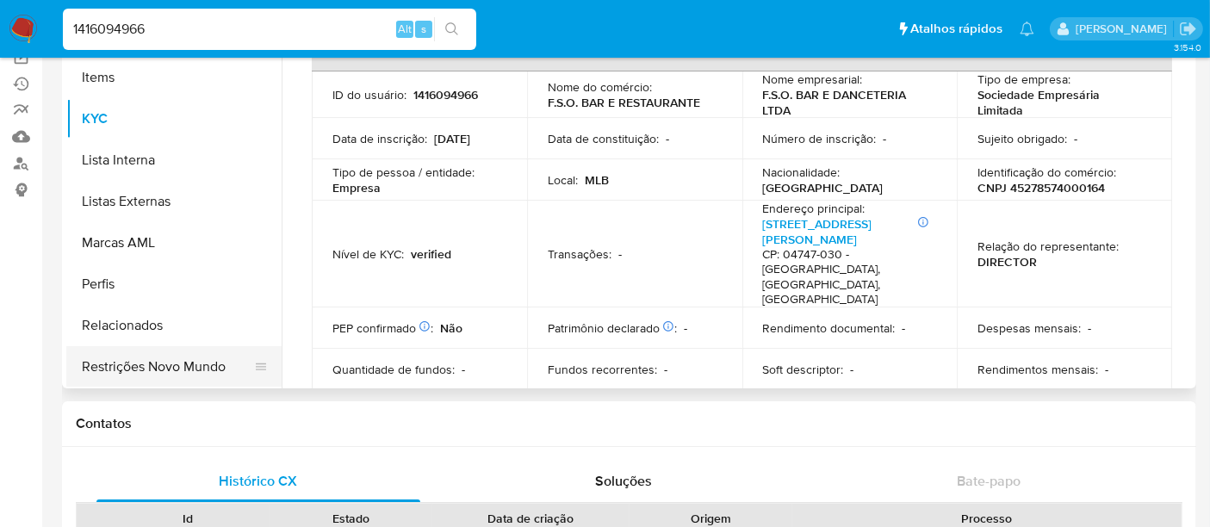
click at [180, 373] on button "Restrições Novo Mundo" at bounding box center [167, 366] width 202 height 41
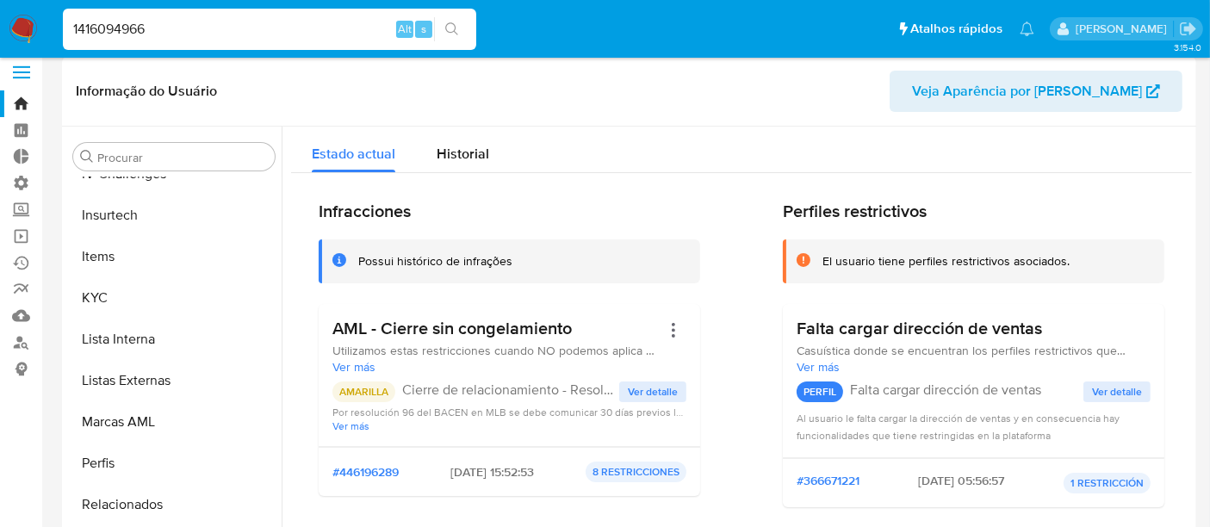
scroll to position [0, 0]
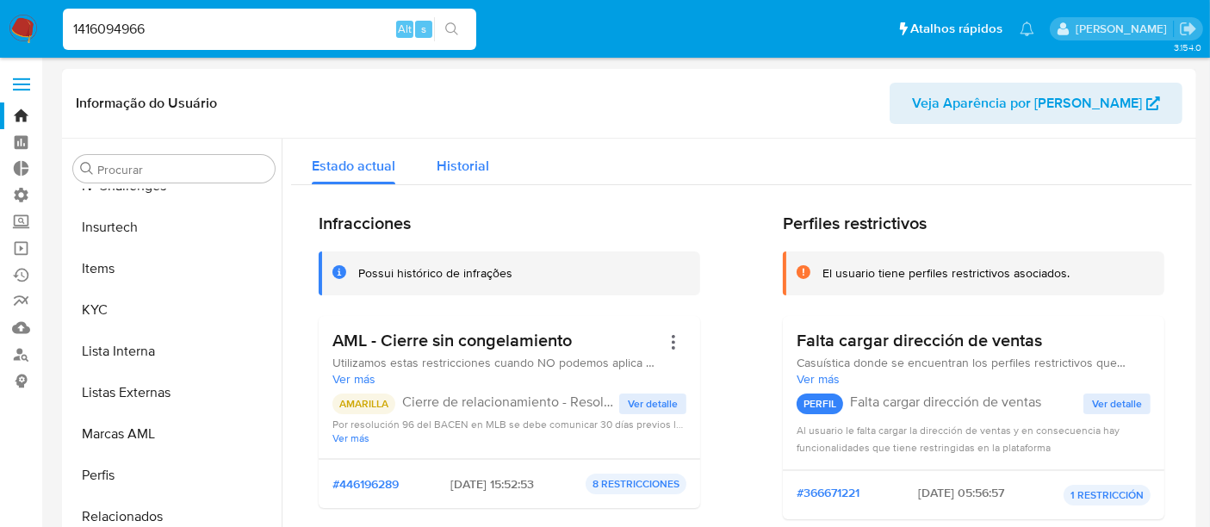
click at [459, 178] on div "Historial" at bounding box center [463, 162] width 53 height 46
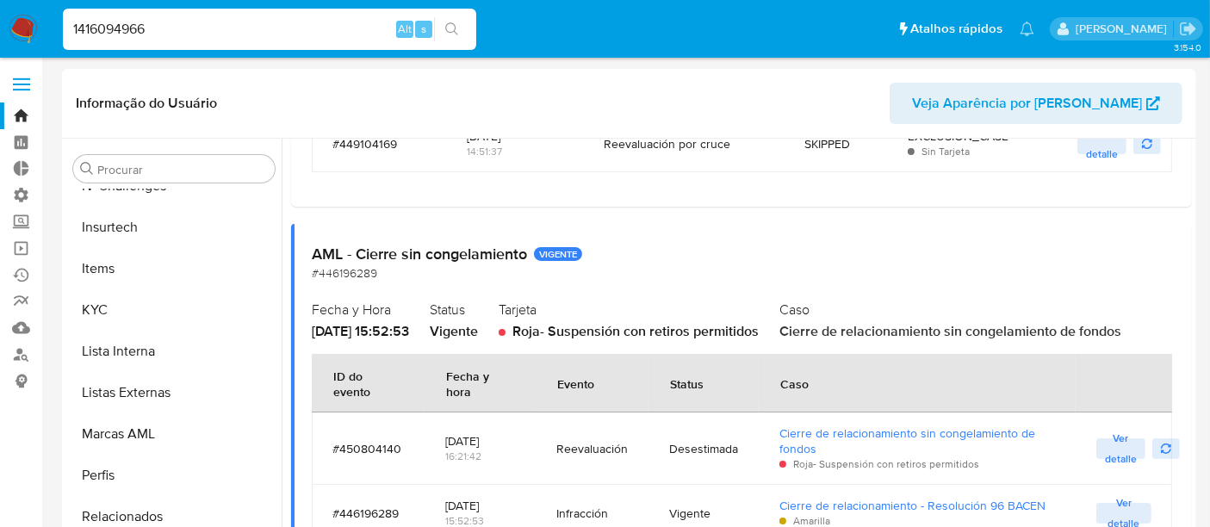
scroll to position [17, 0]
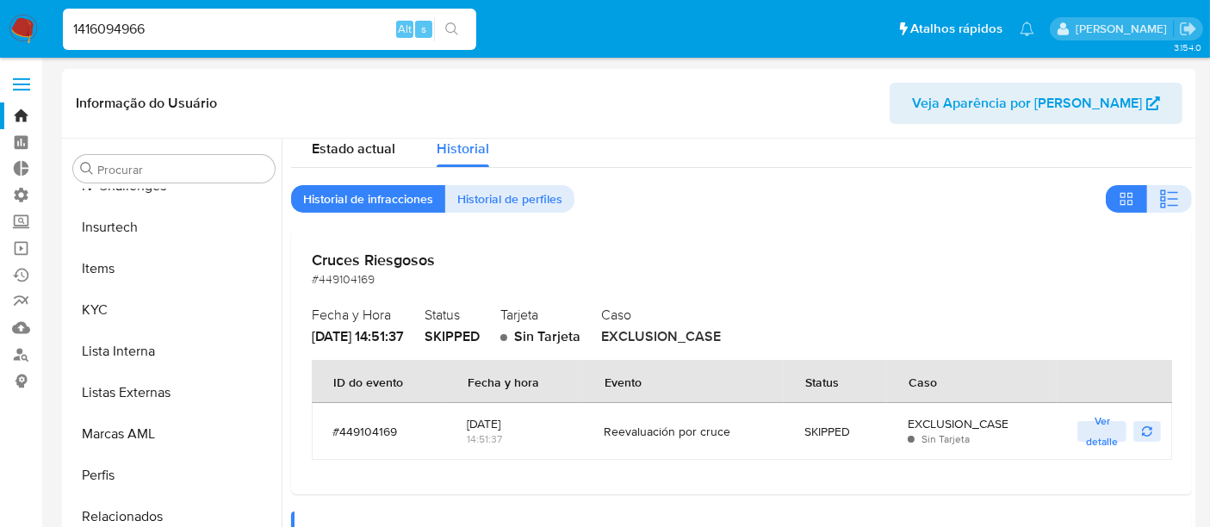
drag, startPoint x: 173, startPoint y: 32, endPoint x: 0, endPoint y: 31, distance: 173.1
click at [0, 31] on nav "Pausado Ver notificaciones 1416094966 Alt s Atalhos rápidos Presiona las siguie…" at bounding box center [605, 29] width 1210 height 58
paste input "004256281"
type input "1004256281"
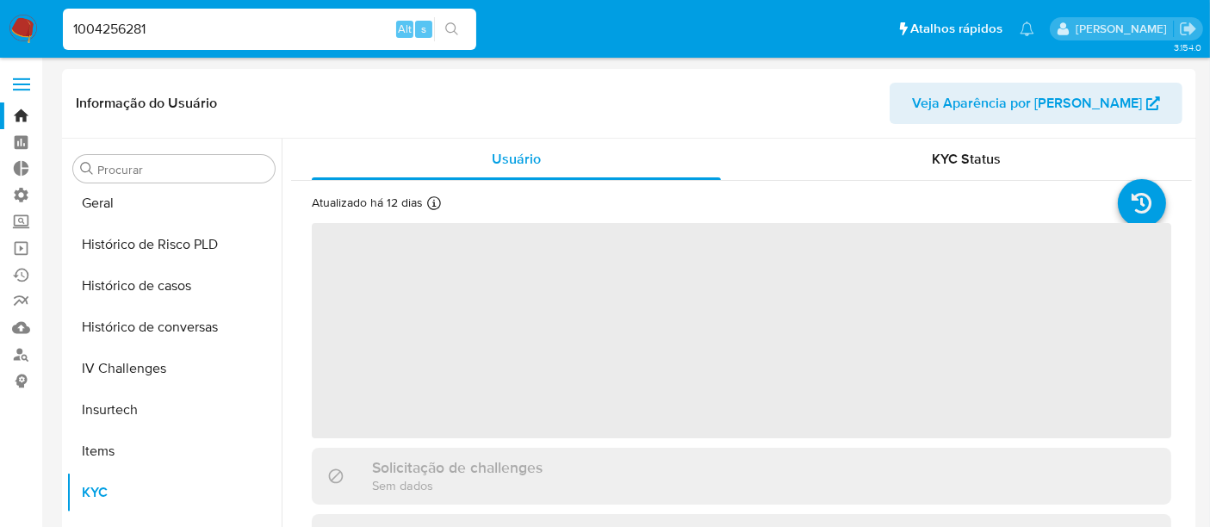
scroll to position [768, 0]
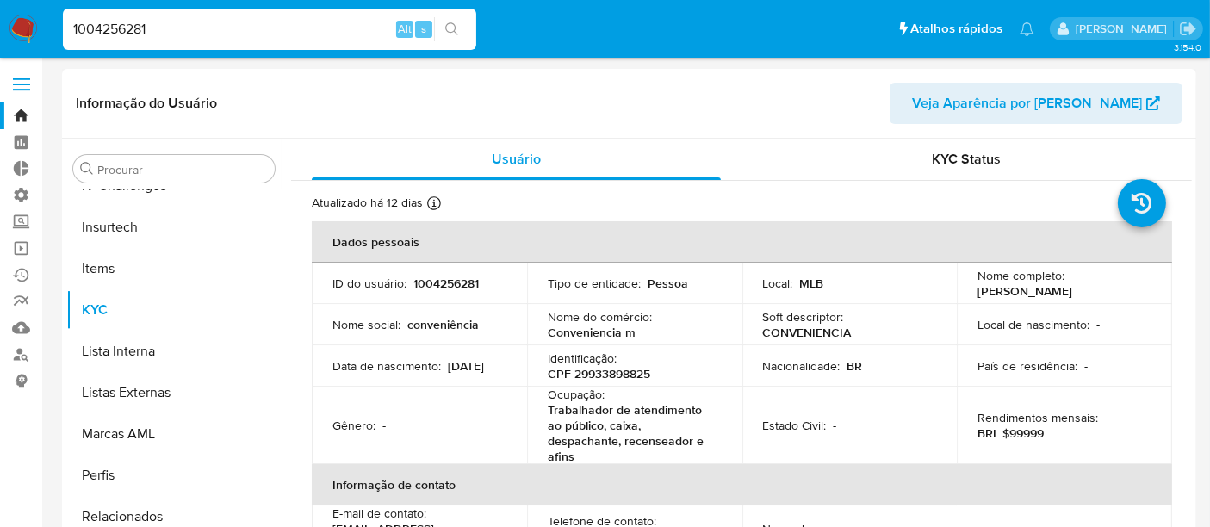
select select "10"
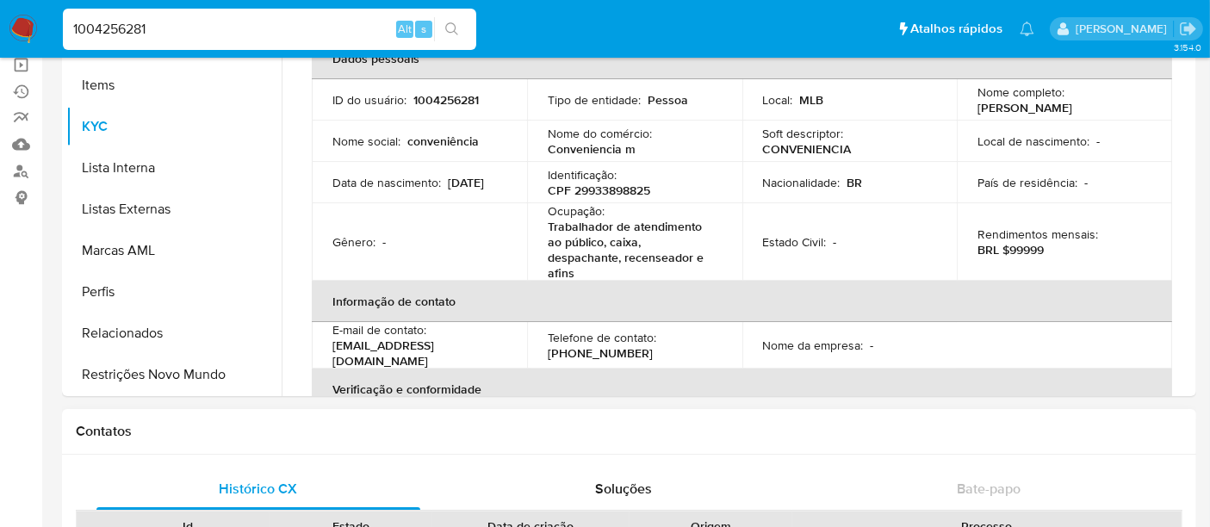
scroll to position [191, 0]
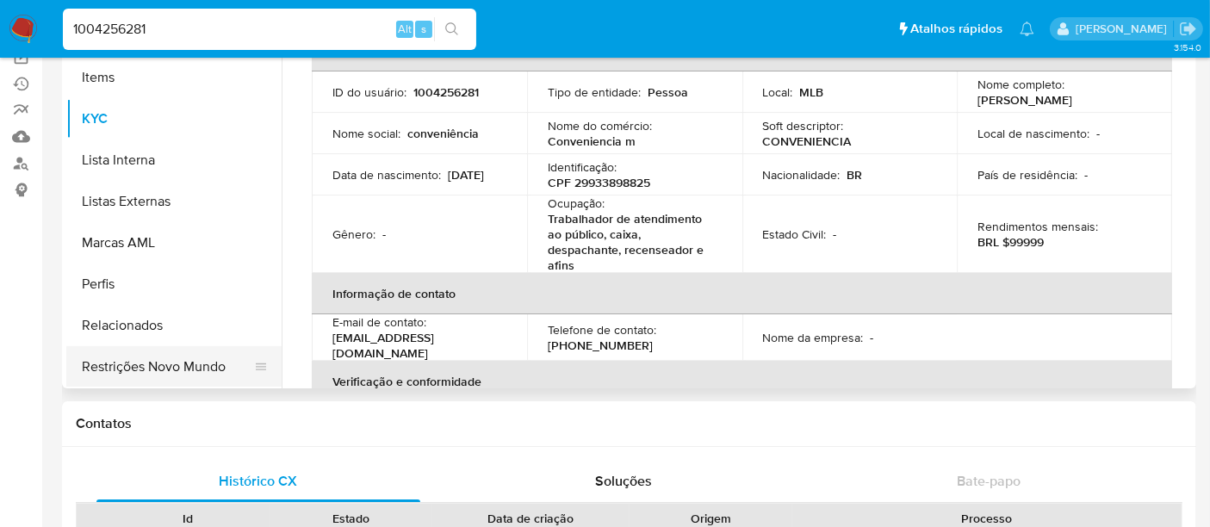
click at [170, 375] on button "Restrições Novo Mundo" at bounding box center [167, 366] width 202 height 41
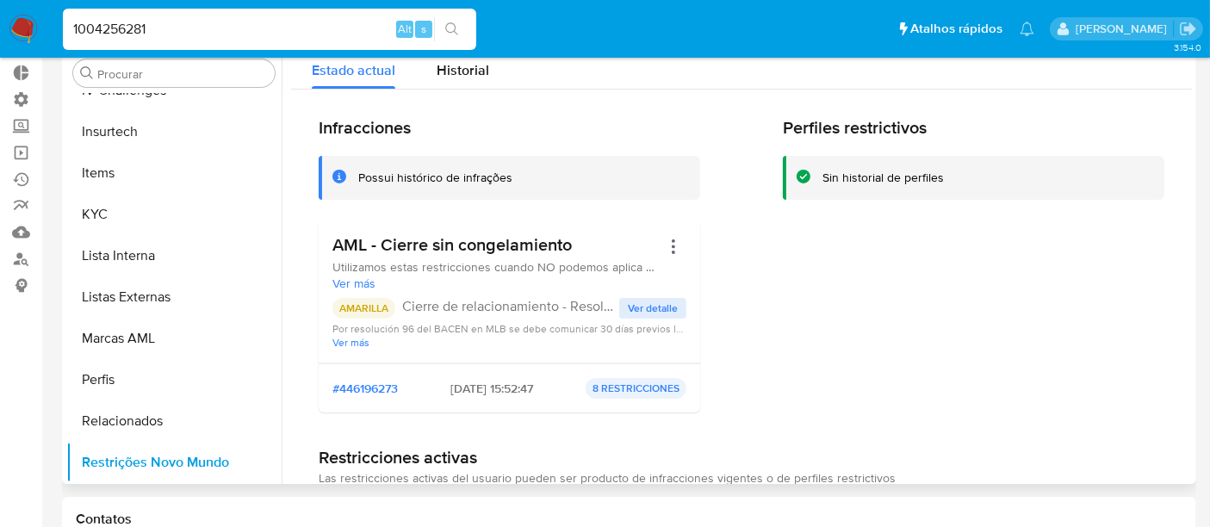
scroll to position [0, 0]
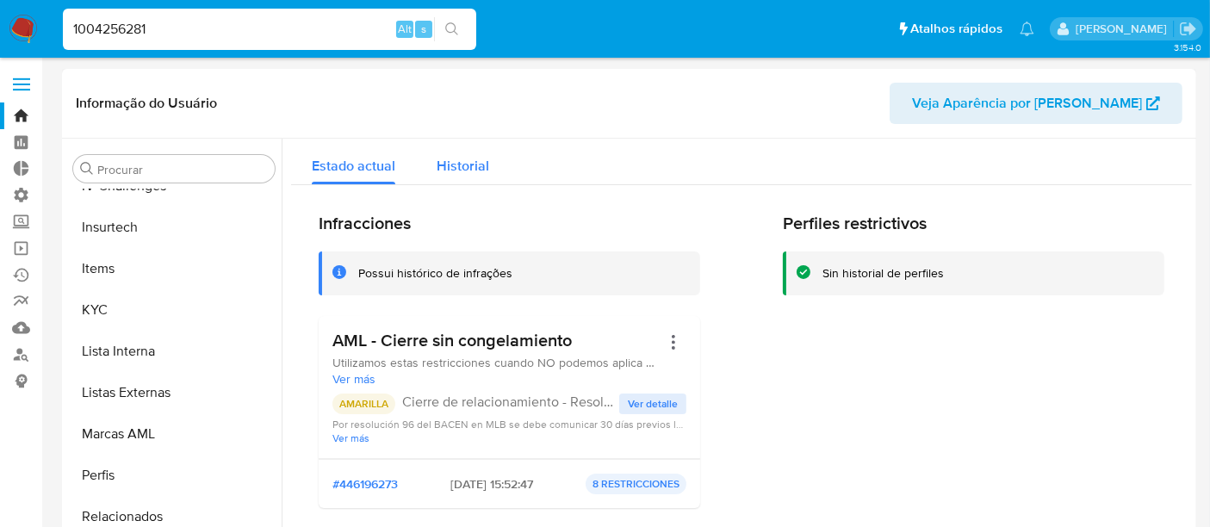
click at [468, 173] on span "Historial" at bounding box center [463, 166] width 53 height 20
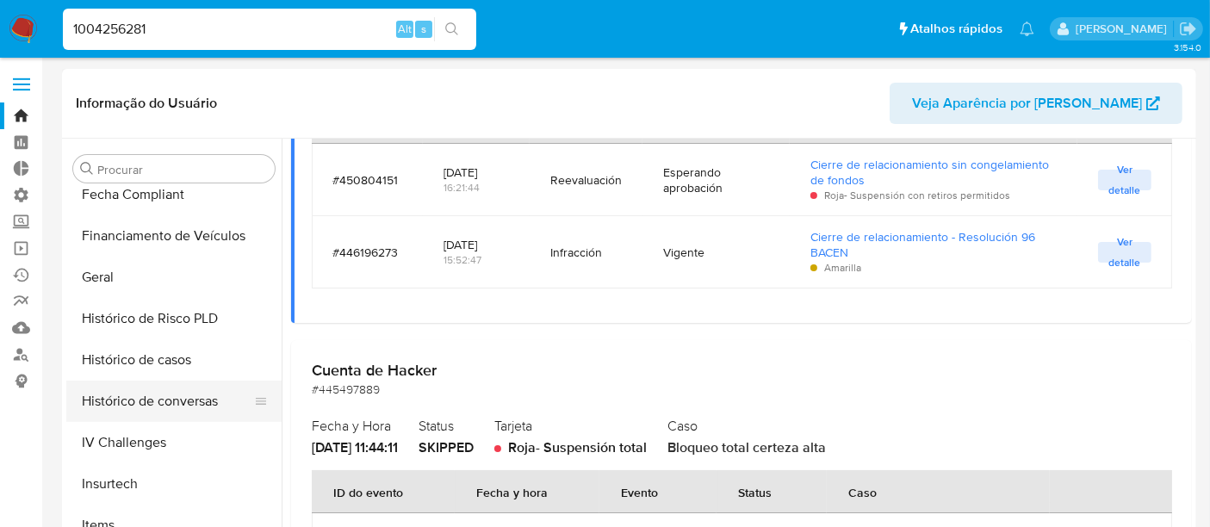
scroll to position [481, 0]
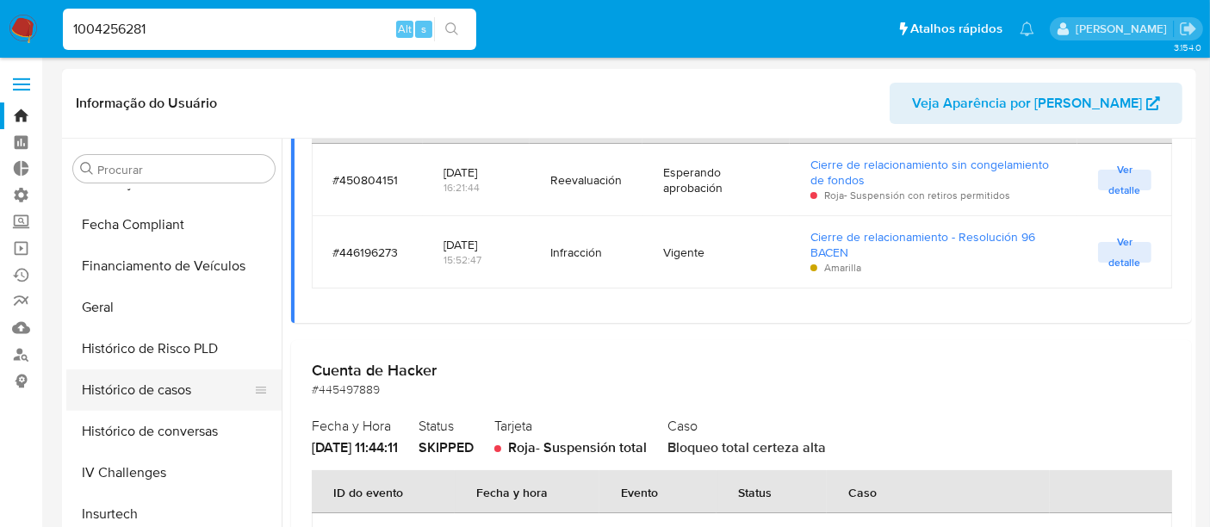
click at [146, 386] on button "Histórico de casos" at bounding box center [167, 389] width 202 height 41
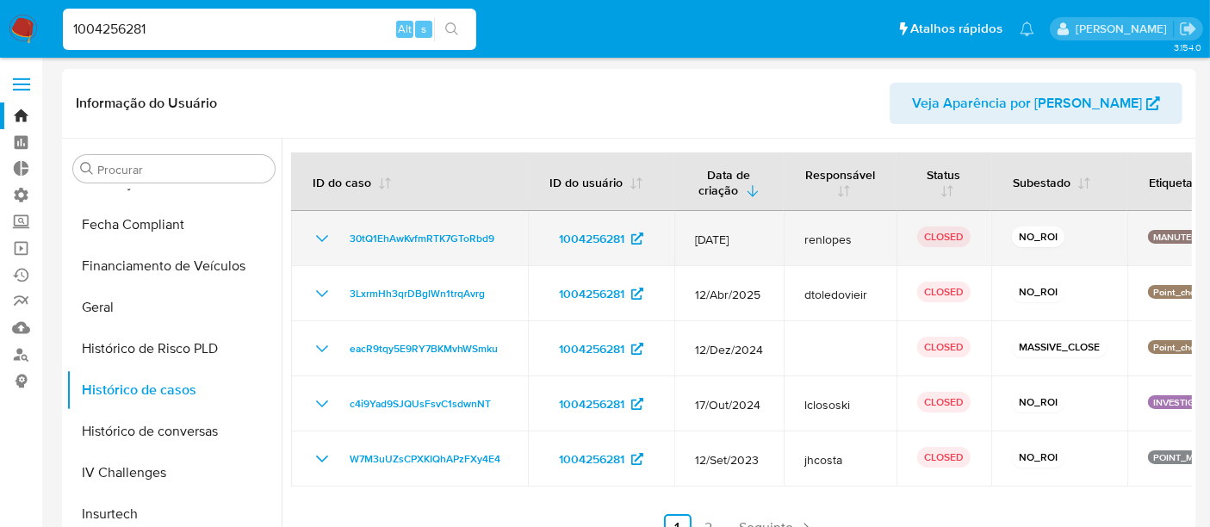
click at [325, 239] on icon "Mostrar/Ocultar" at bounding box center [322, 238] width 21 height 21
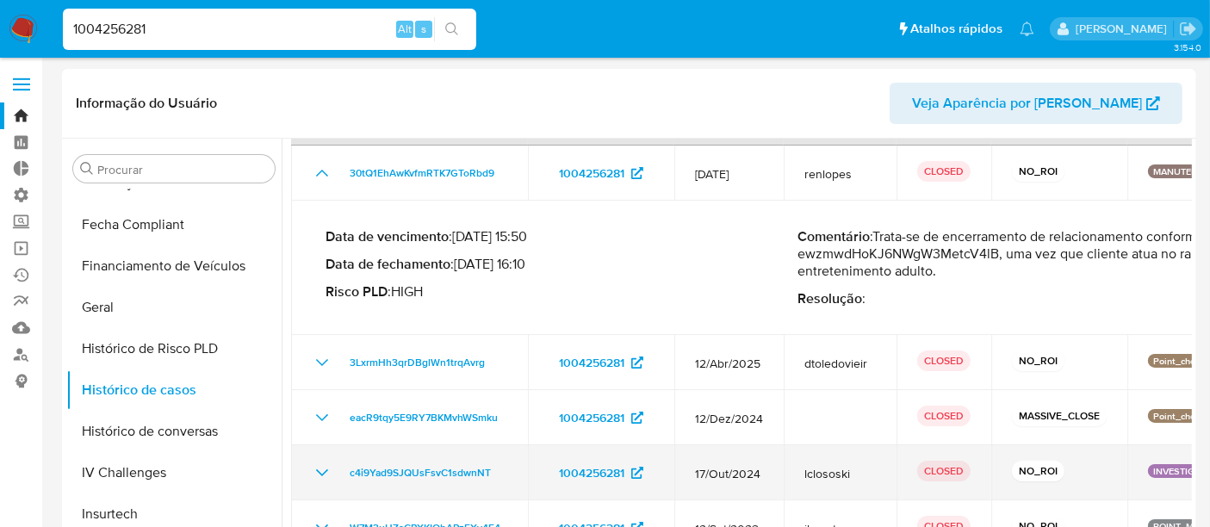
scroll to position [96, 0]
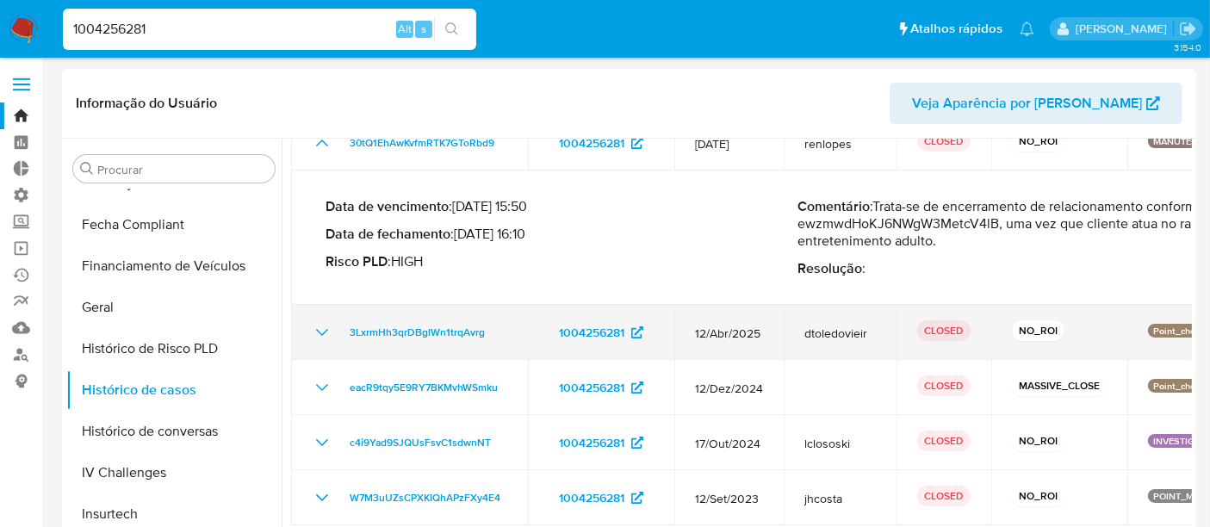
click at [317, 331] on icon "Mostrar/Ocultar" at bounding box center [322, 332] width 21 height 21
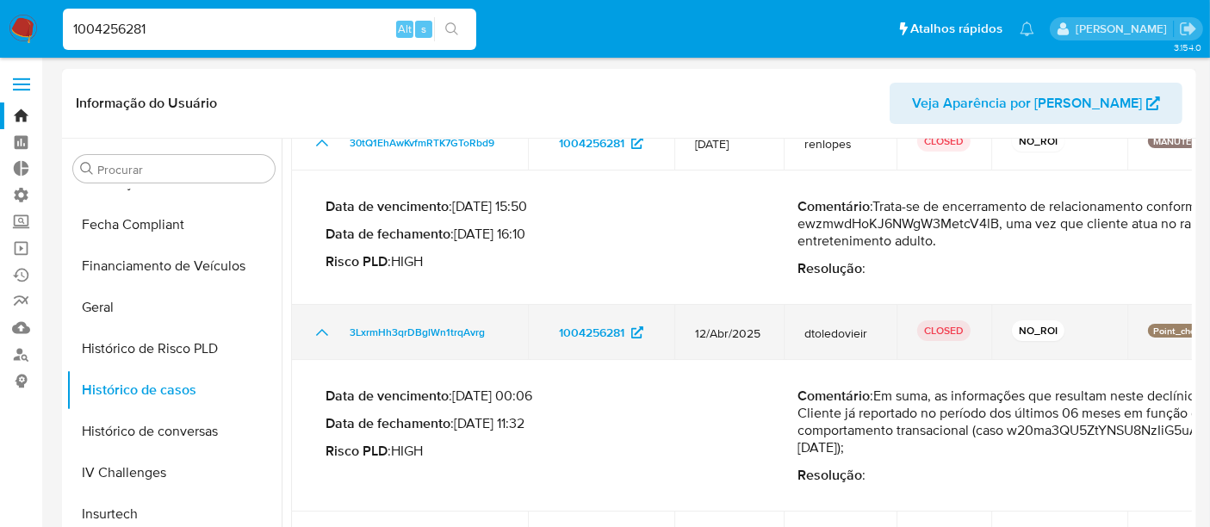
click at [317, 331] on icon "Mostrar/Ocultar" at bounding box center [322, 332] width 21 height 21
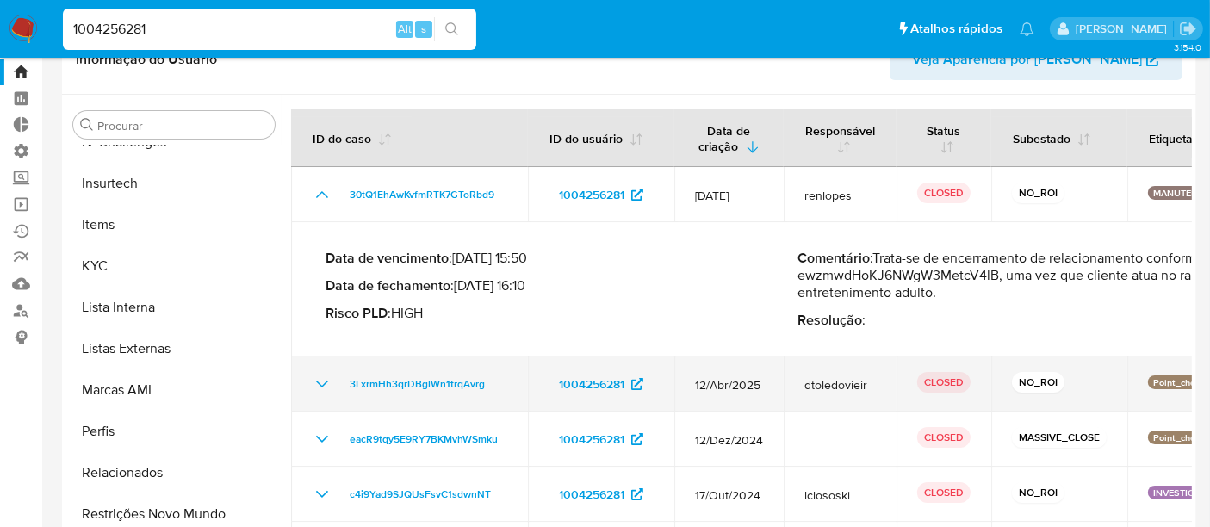
scroll to position [0, 0]
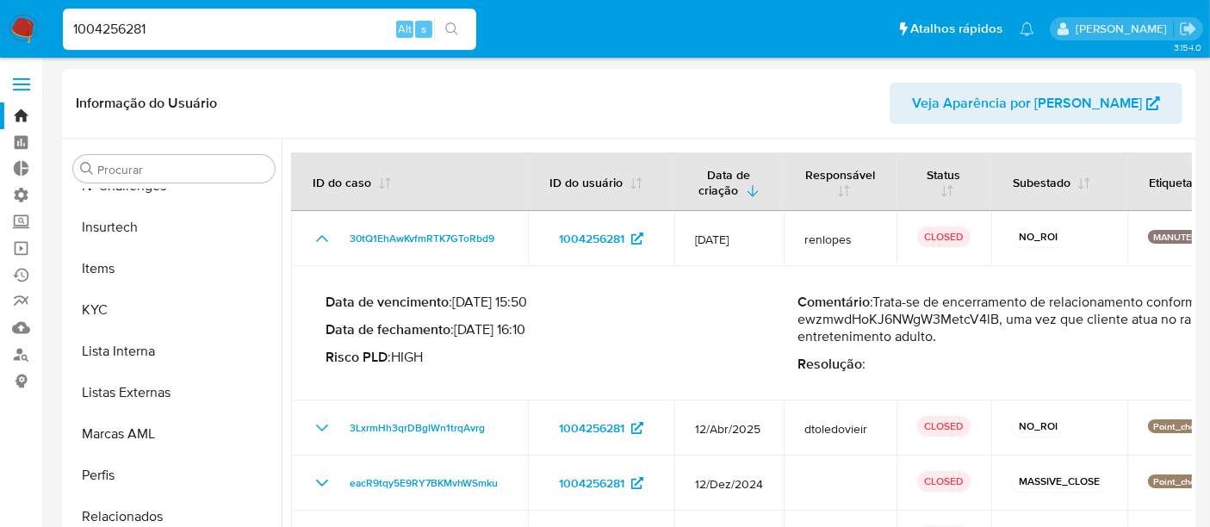
drag, startPoint x: 165, startPoint y: 28, endPoint x: 0, endPoint y: 29, distance: 164.5
click at [0, 29] on nav "Pausado Ver notificaciones 1004256281 Alt s Atalhos rápidos Presiona las siguie…" at bounding box center [605, 29] width 1210 height 58
paste input "8445208"
type input "18445208"
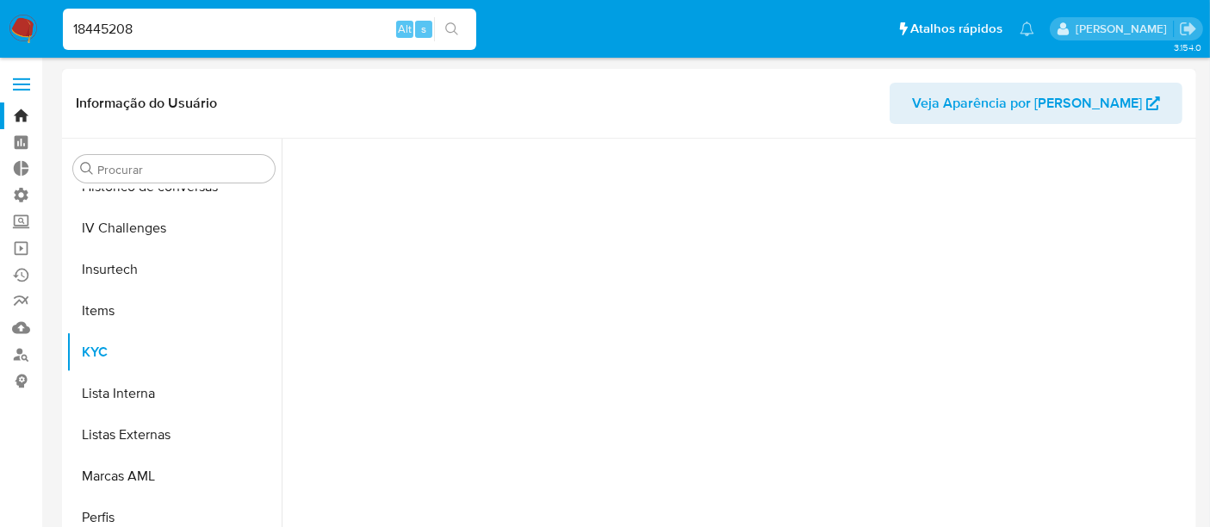
scroll to position [768, 0]
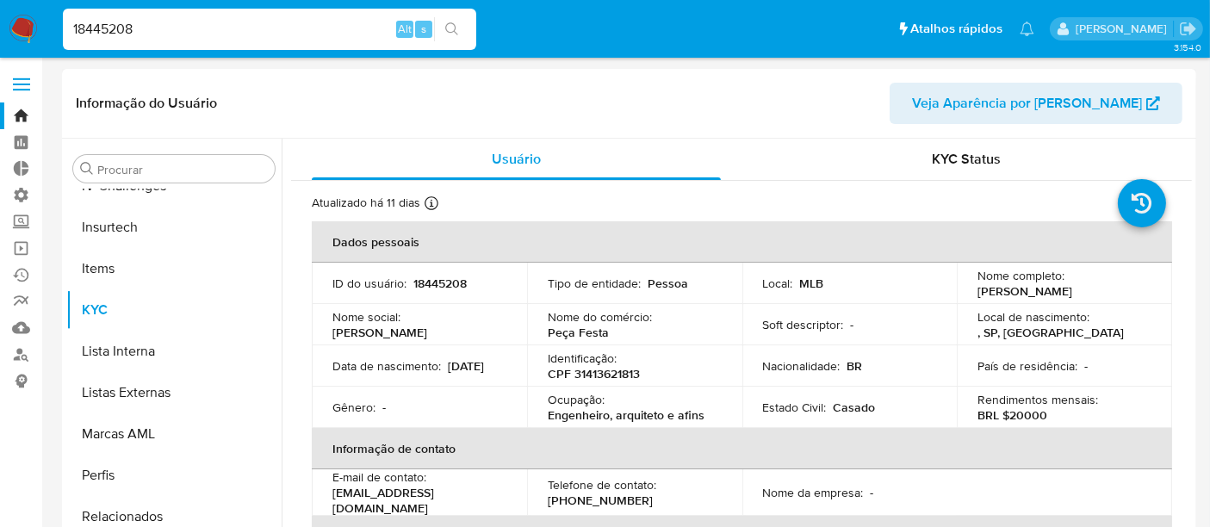
select select "10"
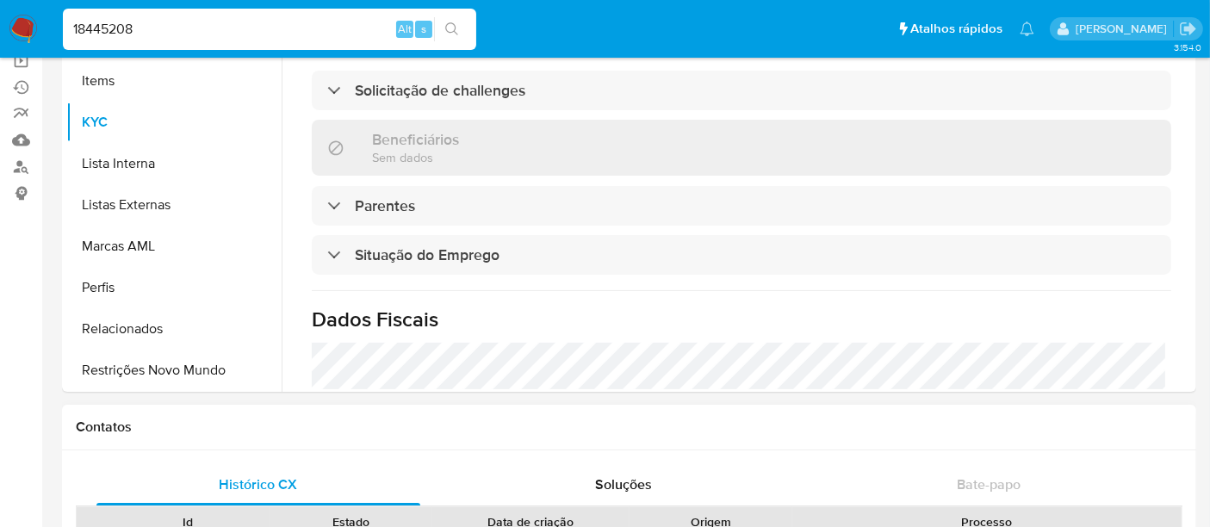
scroll to position [191, 0]
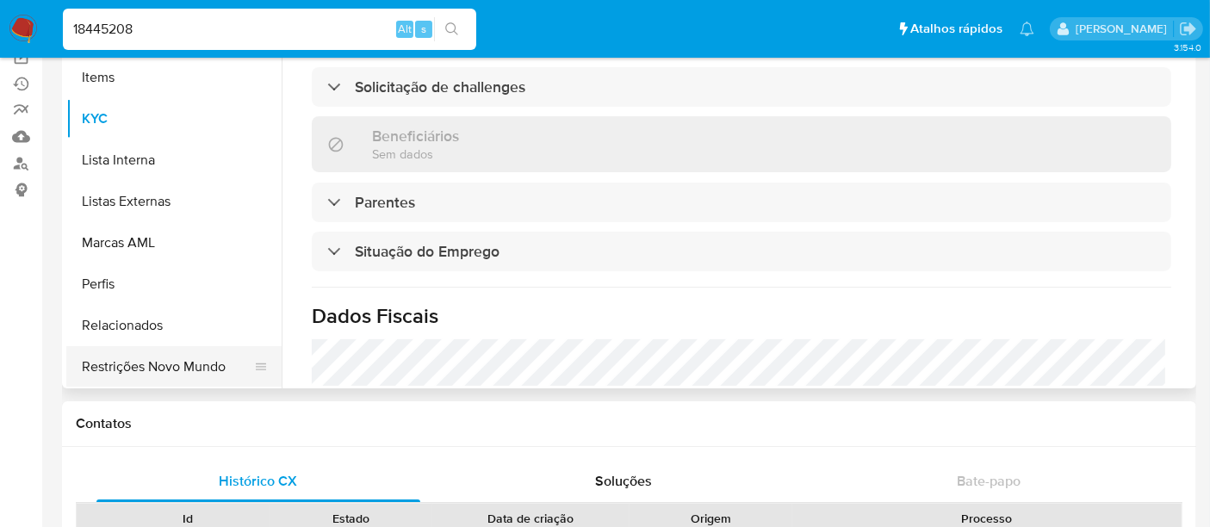
click at [172, 369] on button "Restrições Novo Mundo" at bounding box center [167, 366] width 202 height 41
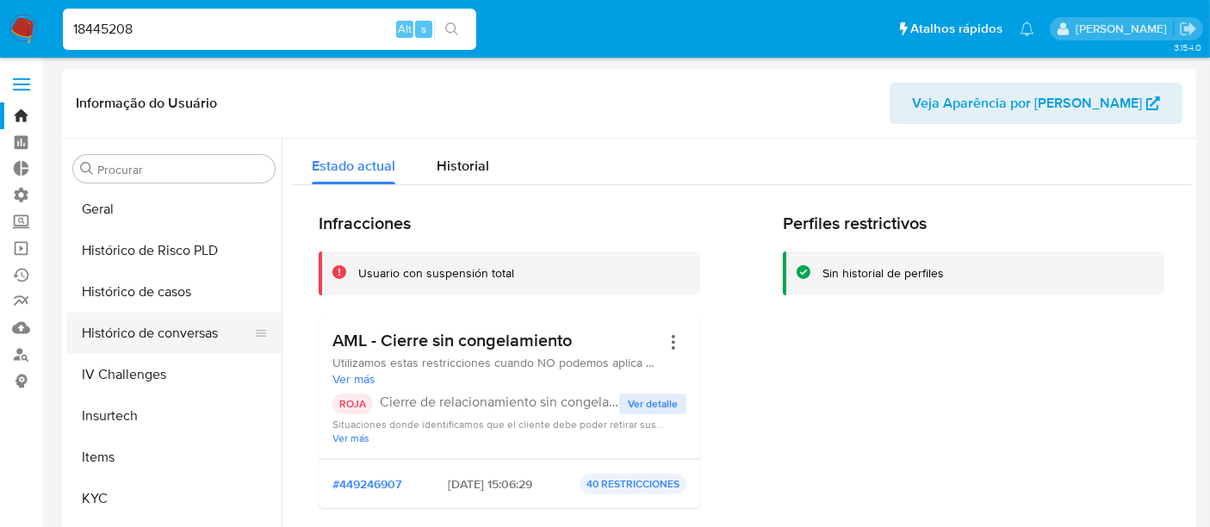
scroll to position [577, 0]
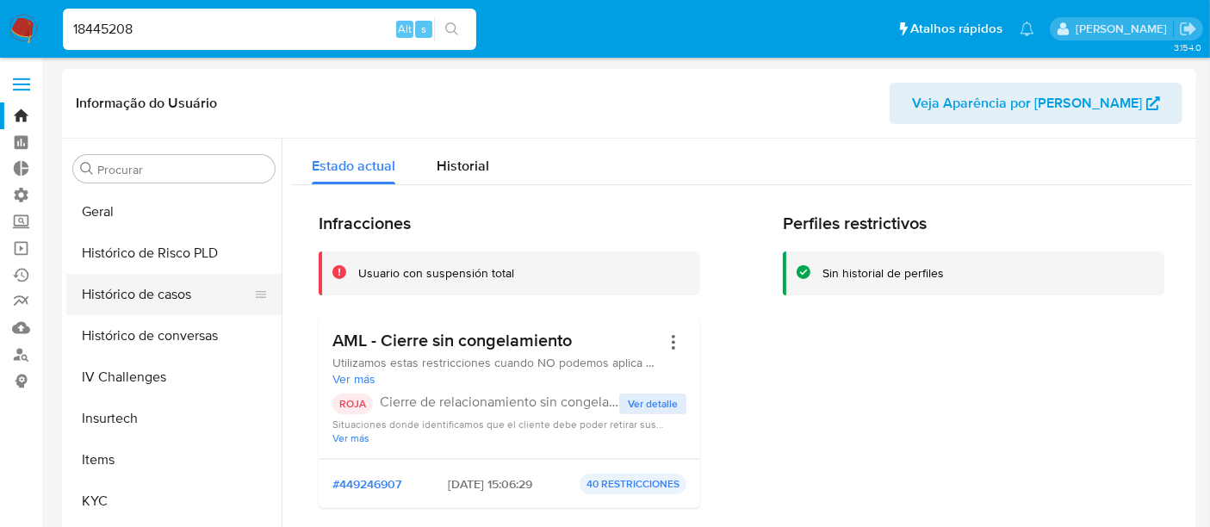
click at [152, 302] on button "Histórico de casos" at bounding box center [167, 294] width 202 height 41
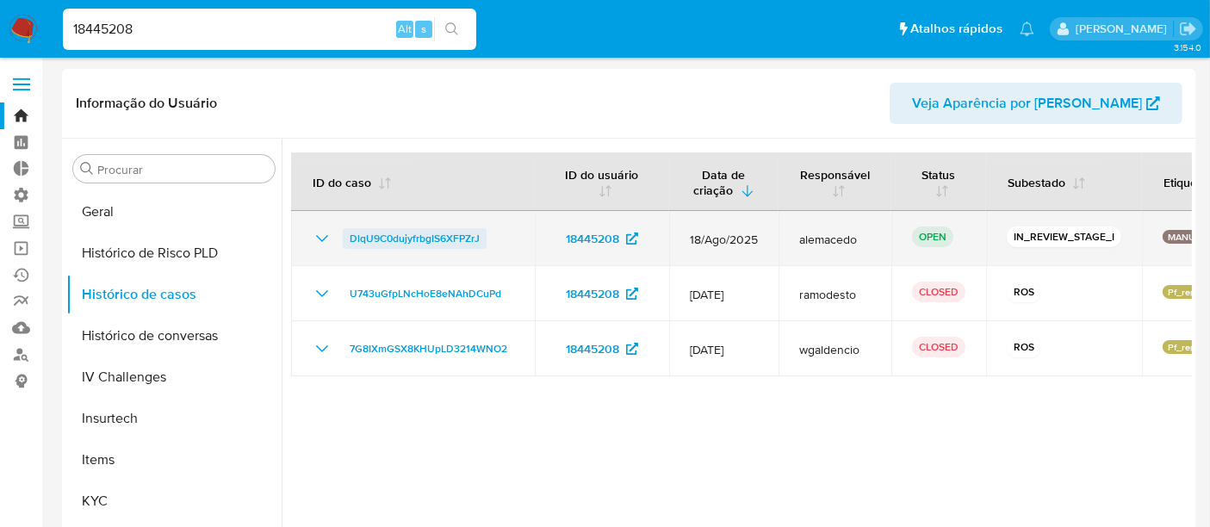
click at [381, 237] on span "DlqU9C0dujyfrbgIS6XFPZrJ" at bounding box center [415, 238] width 130 height 21
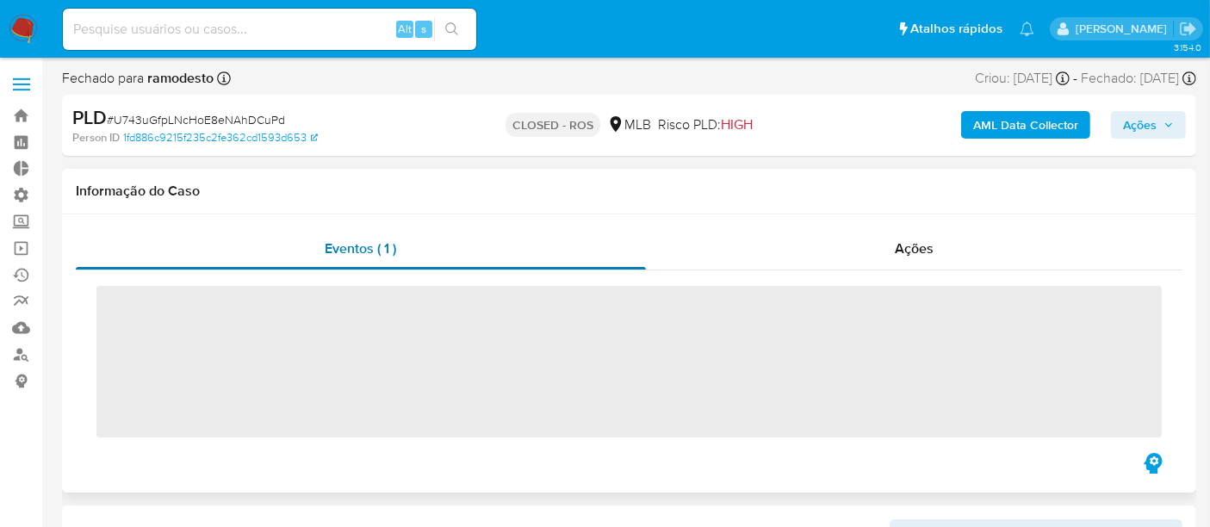
scroll to position [768, 0]
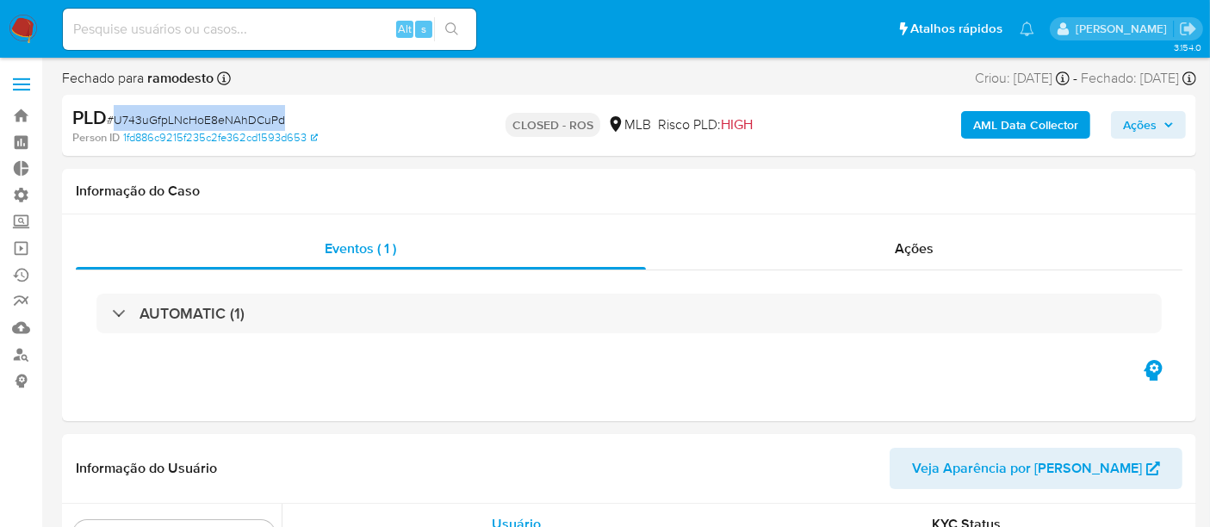
drag, startPoint x: 115, startPoint y: 118, endPoint x: 280, endPoint y: 113, distance: 164.6
click at [280, 113] on span "# U743uGfpLNcHoE8eNAhDCuPd" at bounding box center [196, 119] width 178 height 17
select select "10"
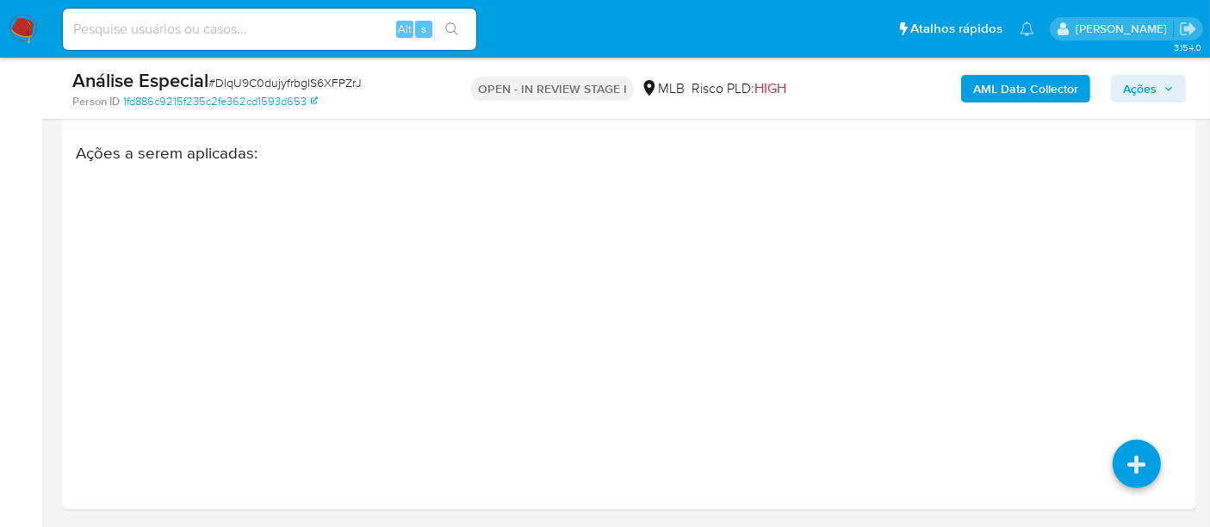
scroll to position [2258, 0]
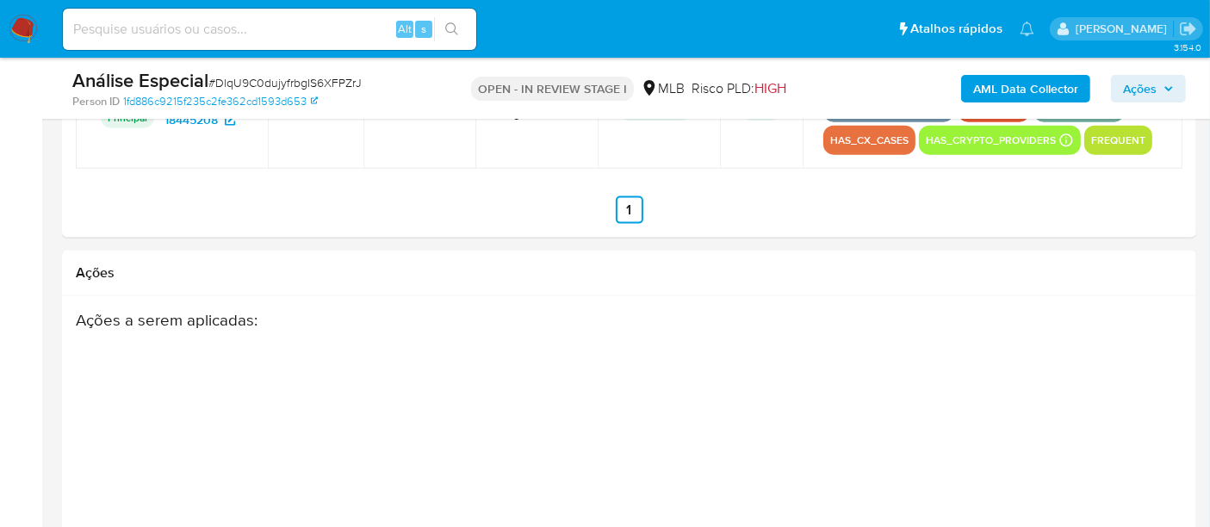
select select "10"
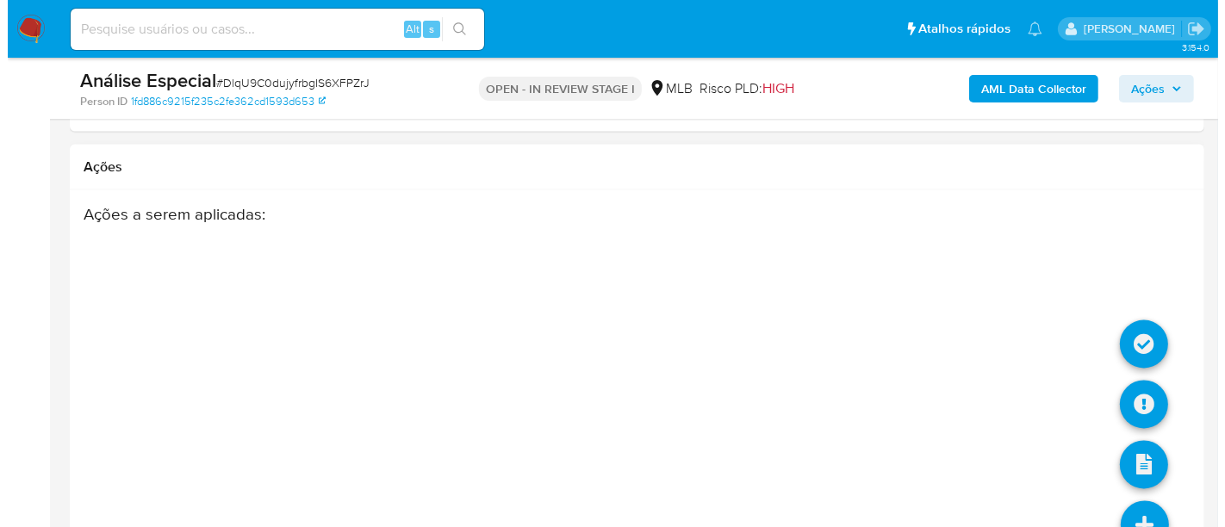
scroll to position [3051, 0]
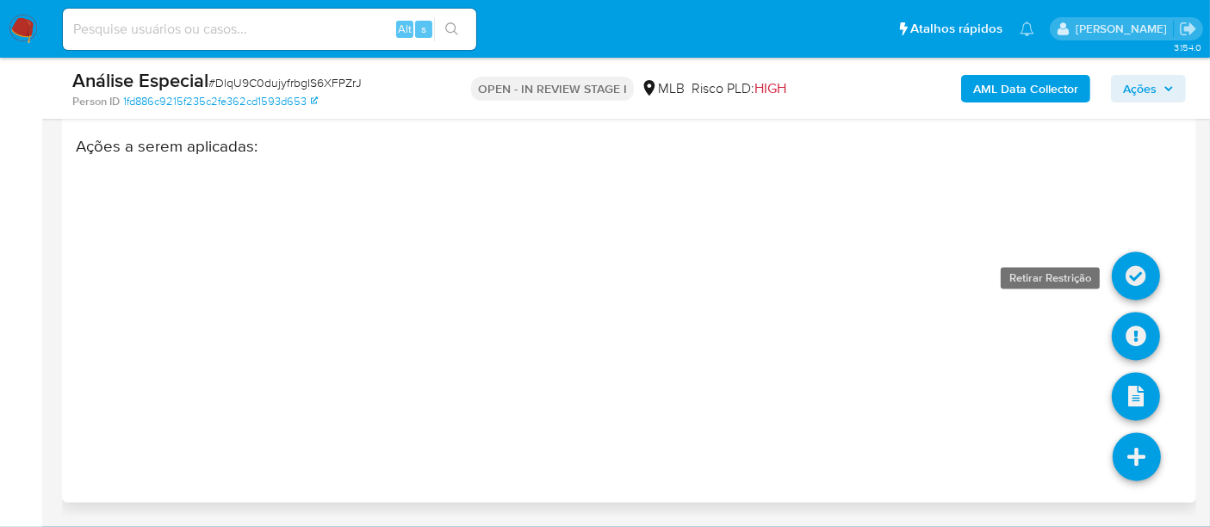
click at [1137, 283] on icon at bounding box center [1136, 276] width 48 height 48
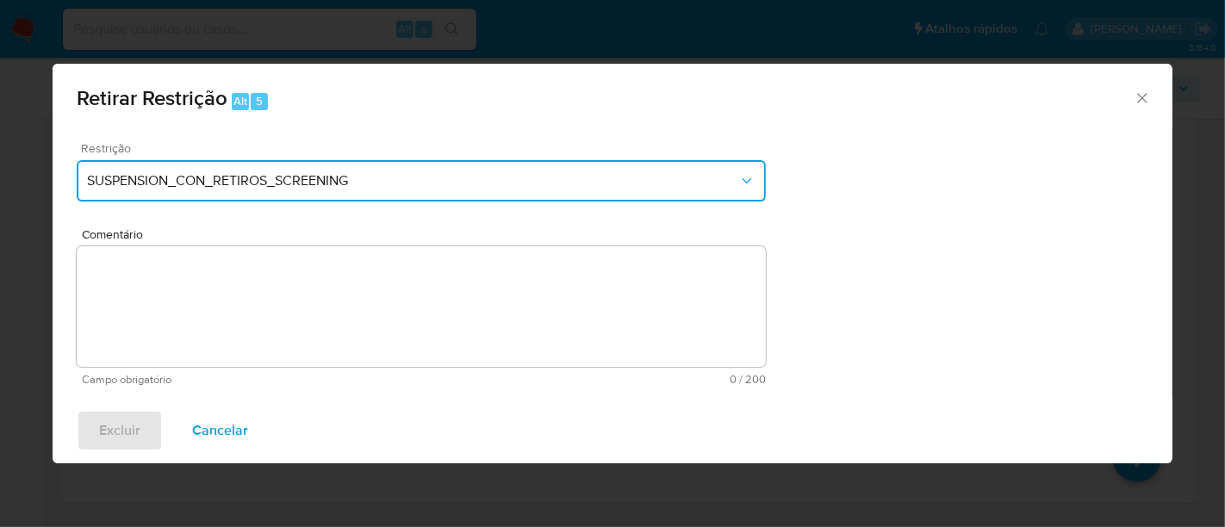
click at [231, 185] on span "SUSPENSION_CON_RETIROS_SCREENING" at bounding box center [412, 180] width 651 height 17
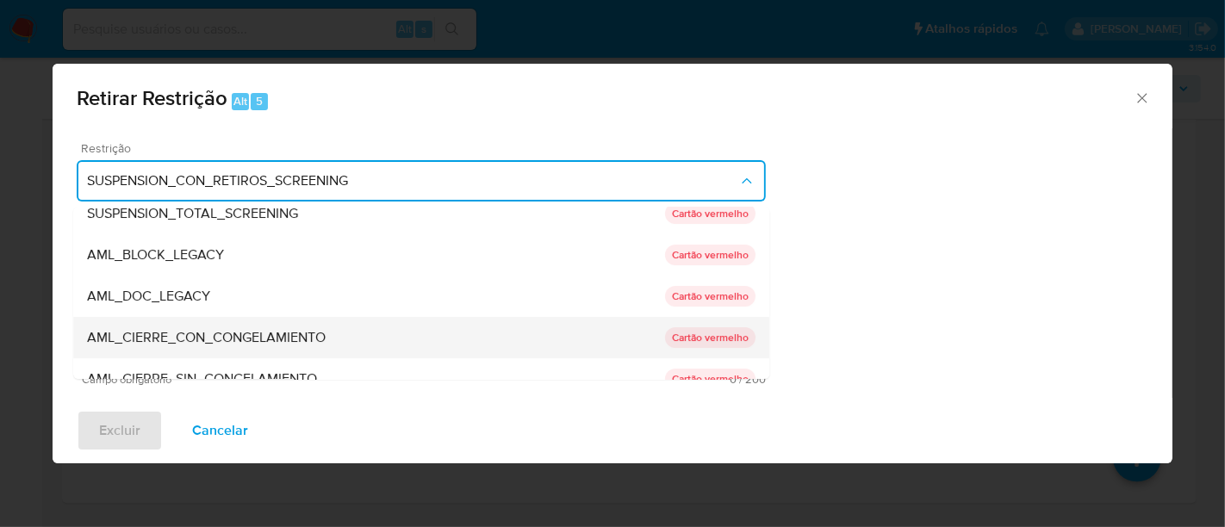
scroll to position [96, 0]
click at [245, 343] on span "AML_CIERRE_SIN_CONGELAMIENTO" at bounding box center [202, 338] width 230 height 17
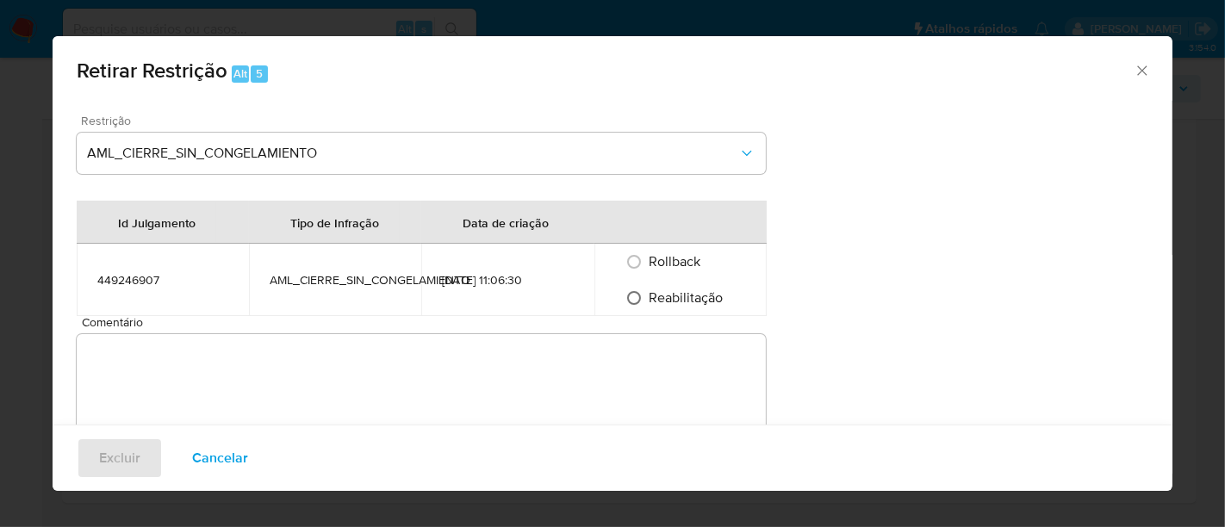
click at [625, 294] on input "Reabilitação" at bounding box center [634, 298] width 28 height 28
radio input "true"
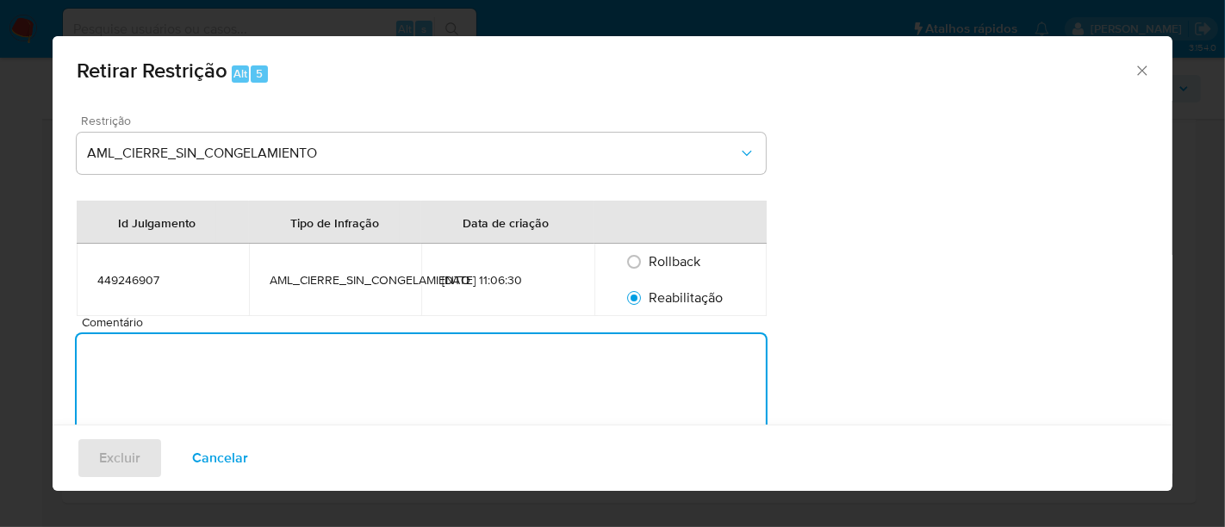
click at [273, 363] on textarea "Comentário" at bounding box center [421, 394] width 689 height 121
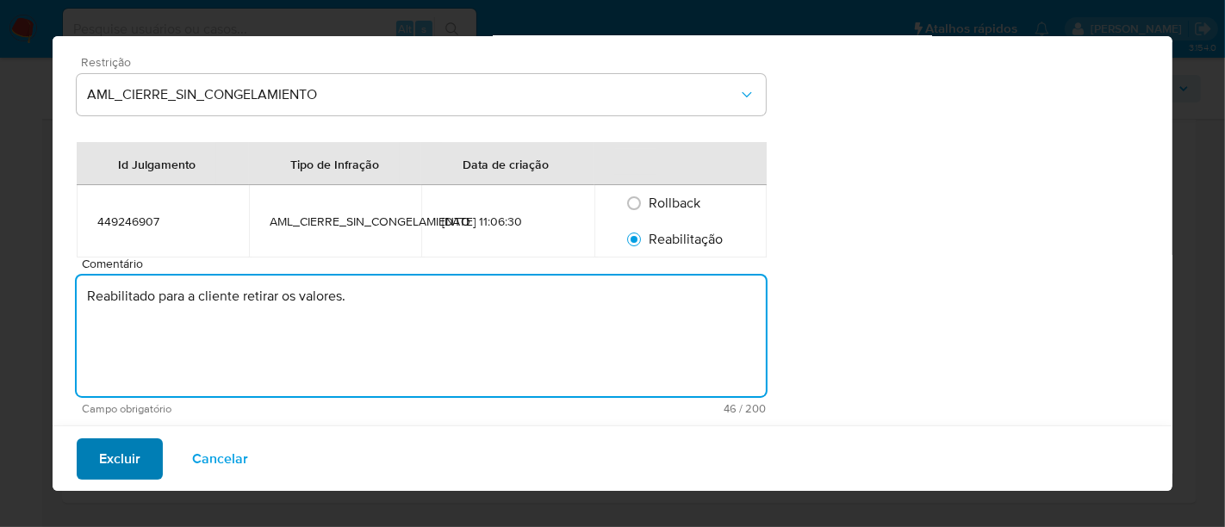
scroll to position [59, 0]
type textarea "Reabilitado para a cliente retirar os valores."
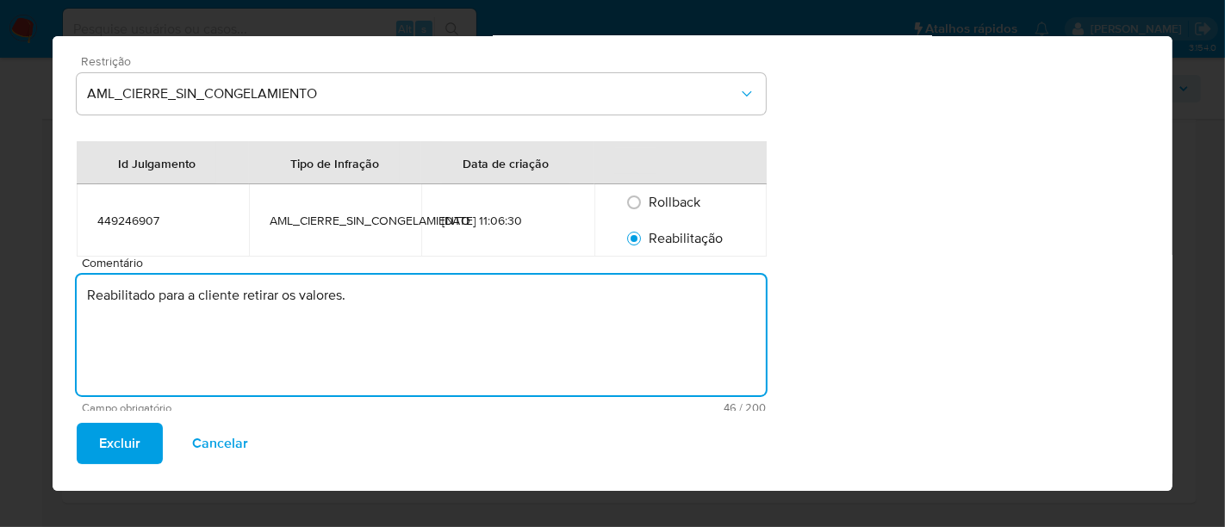
click at [112, 444] on span "Excluir" at bounding box center [119, 443] width 41 height 38
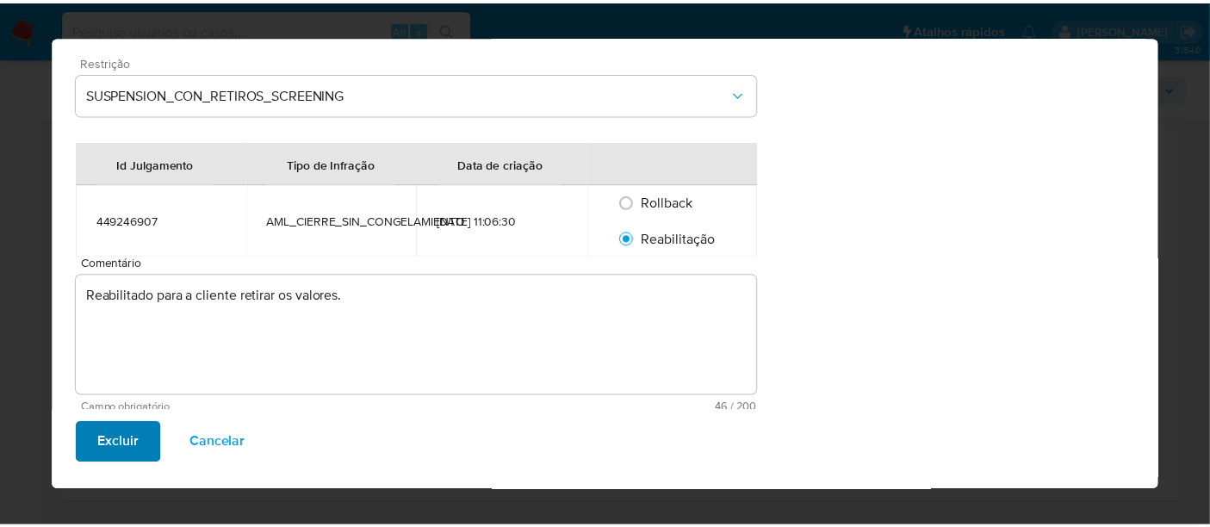
scroll to position [3027, 0]
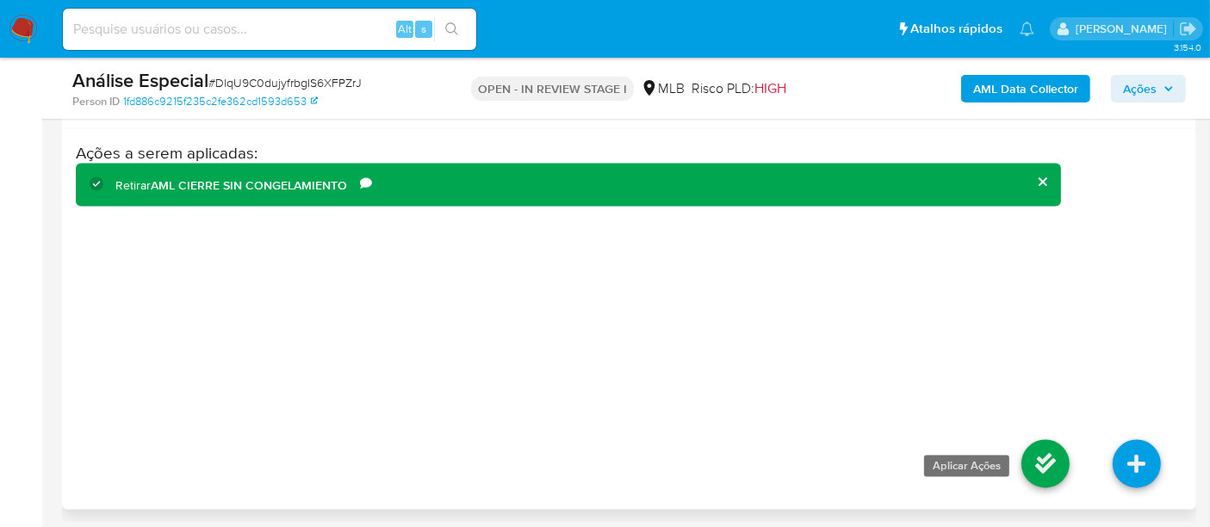
click at [1027, 481] on icon at bounding box center [1045, 464] width 48 height 48
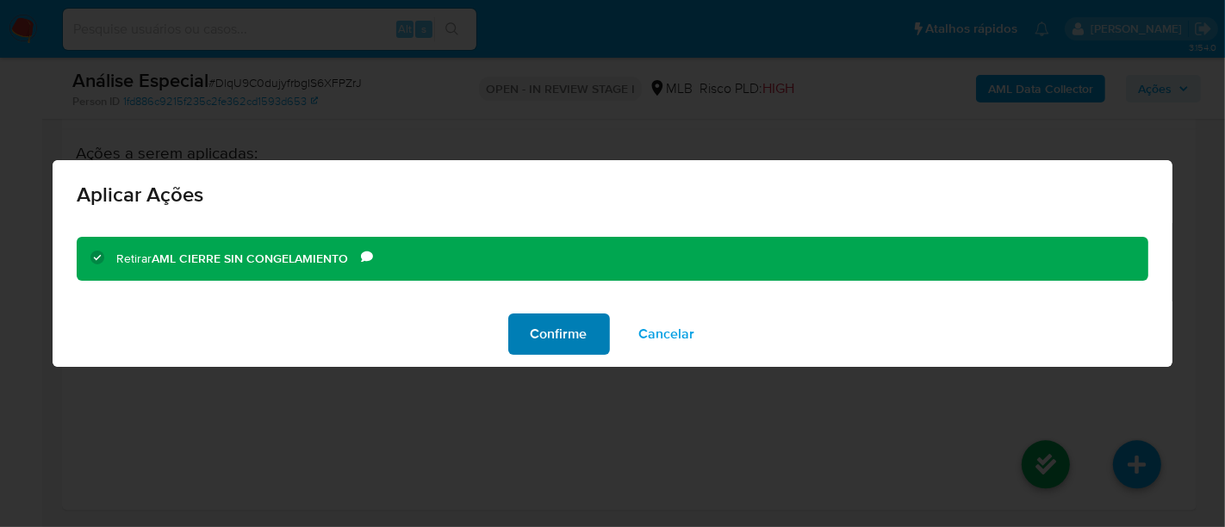
click at [578, 334] on span "Confirme" at bounding box center [559, 334] width 57 height 38
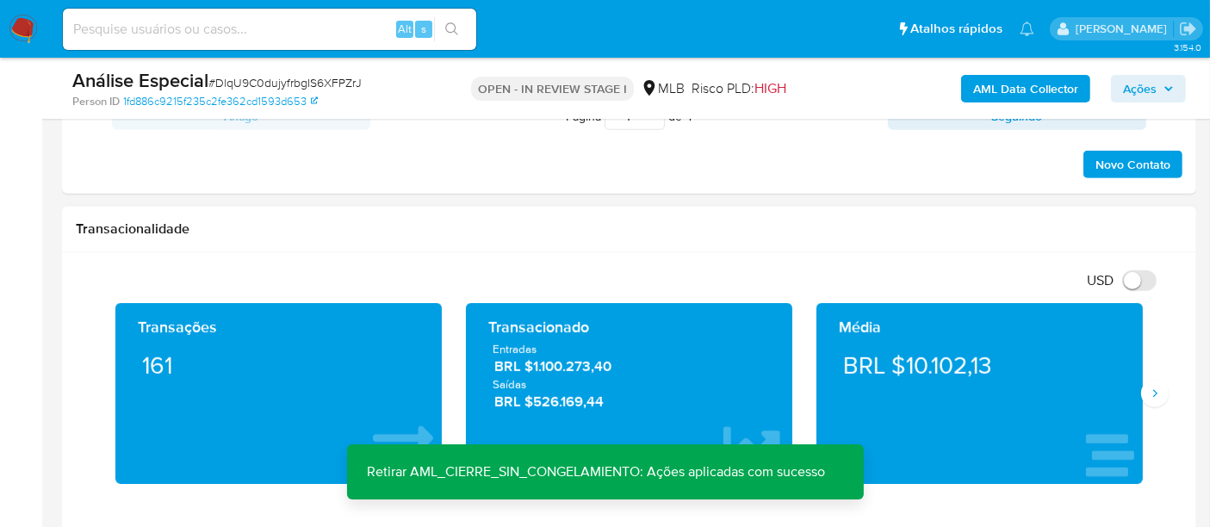
scroll to position [1040, 0]
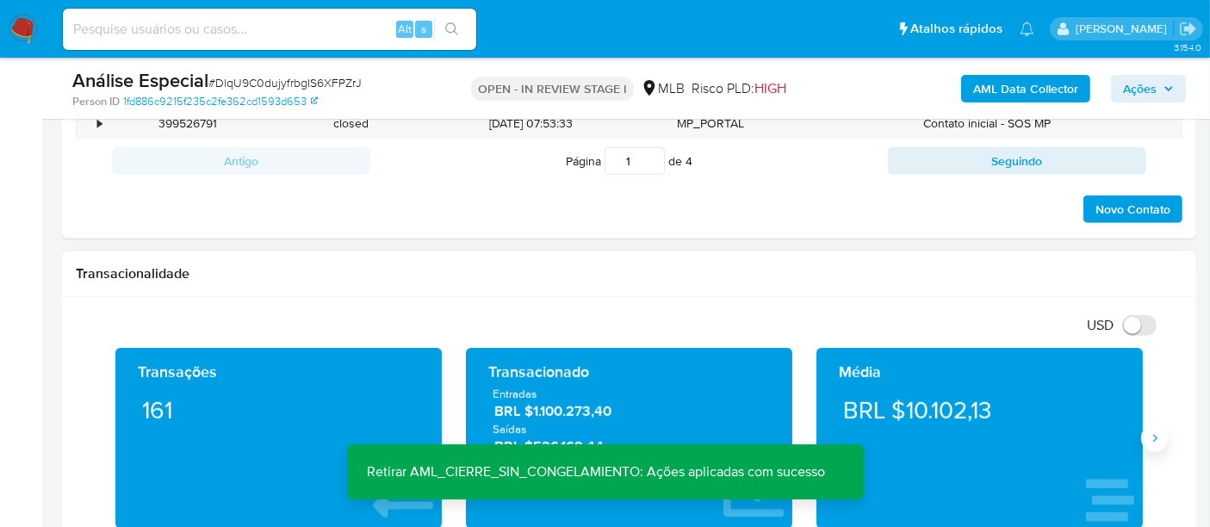
click at [1160, 444] on button "Siguiente" at bounding box center [1155, 439] width 28 height 28
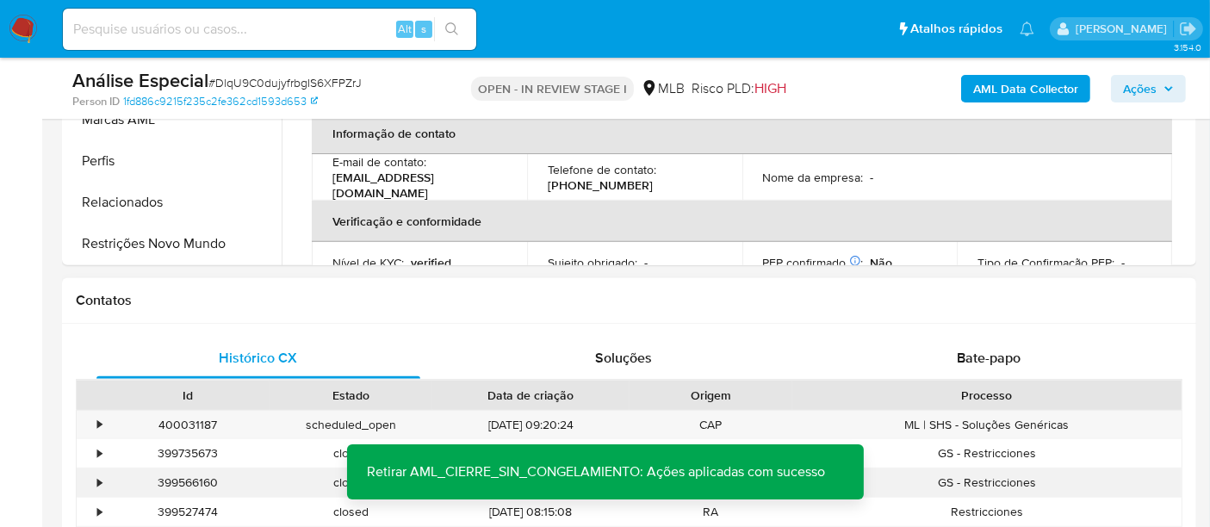
scroll to position [467, 0]
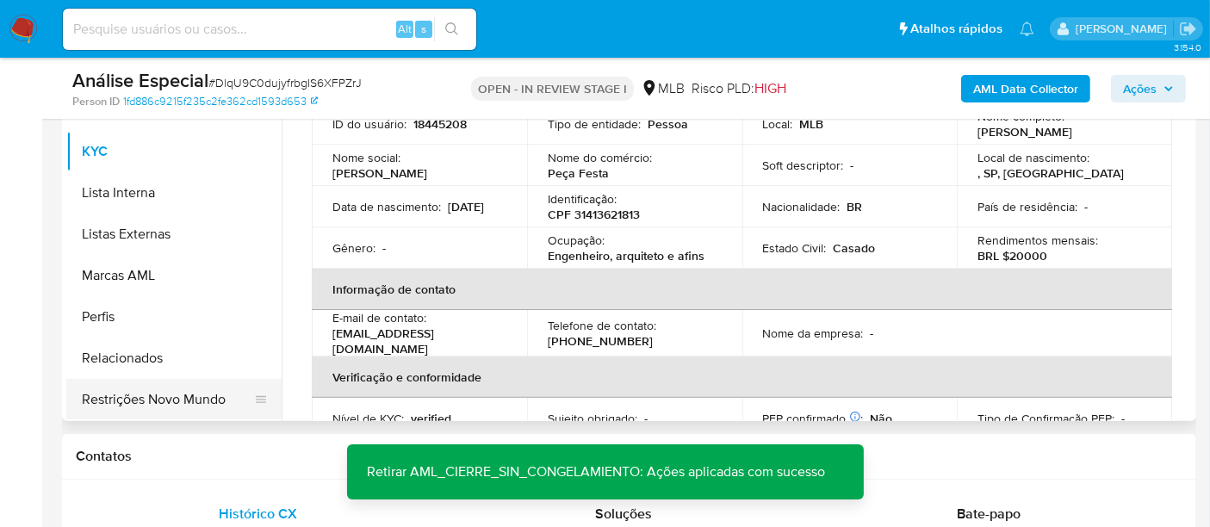
click at [152, 399] on button "Restrições Novo Mundo" at bounding box center [167, 399] width 202 height 41
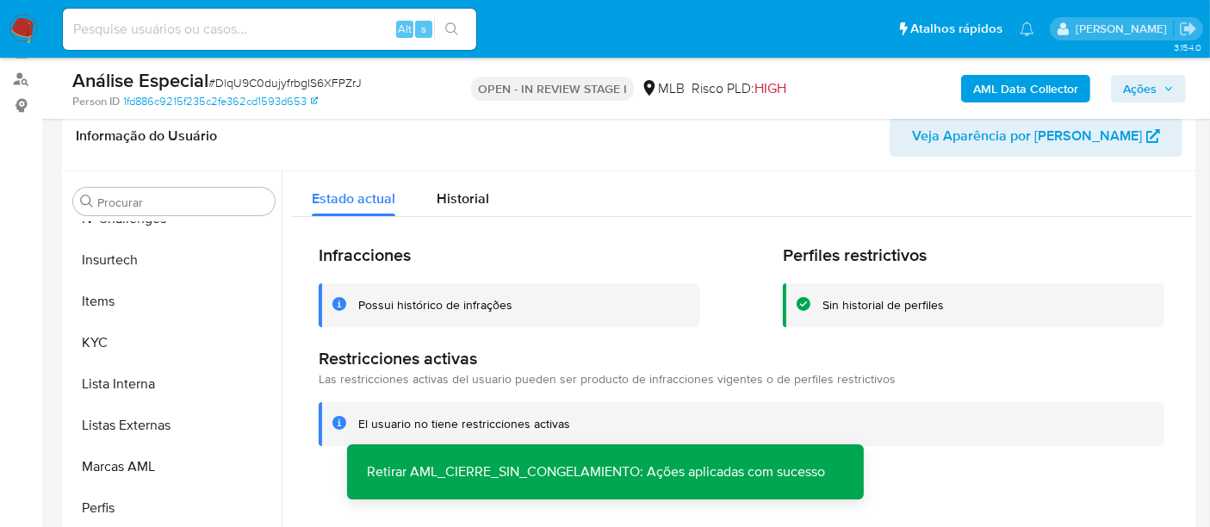
scroll to position [276, 0]
